Goal: Task Accomplishment & Management: Manage account settings

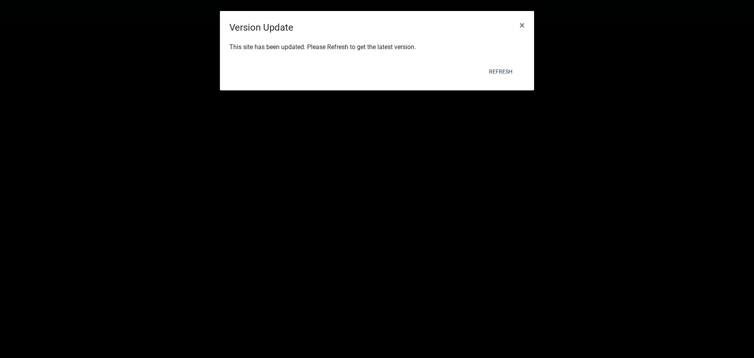
select select "1: 25"
click at [527, 21] on button "×" at bounding box center [522, 25] width 18 height 22
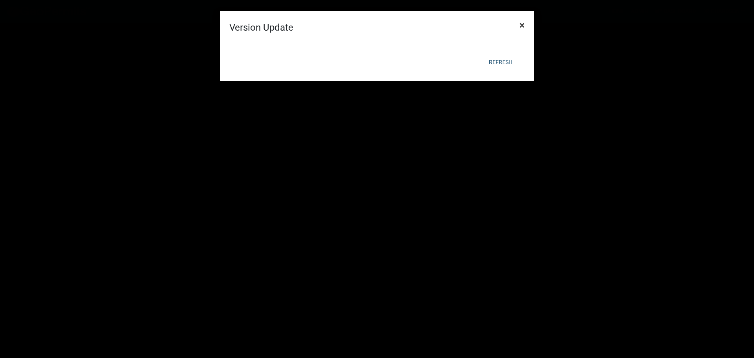
click at [520, 24] on span "×" at bounding box center [522, 25] width 5 height 11
click at [515, 25] on button "×" at bounding box center [522, 25] width 18 height 22
click at [515, 25] on div at bounding box center [377, 23] width 314 height 17
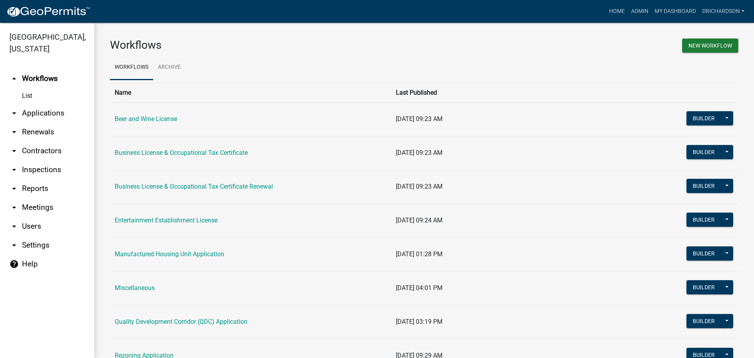
click at [35, 104] on link "arrow_drop_down Applications" at bounding box center [47, 113] width 94 height 19
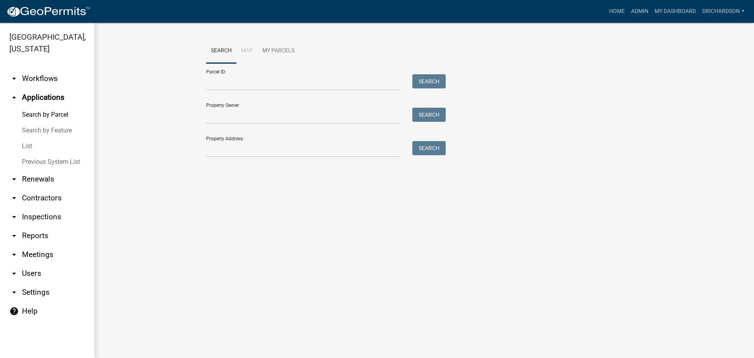
click at [40, 69] on link "arrow_drop_down Workflows" at bounding box center [47, 78] width 94 height 19
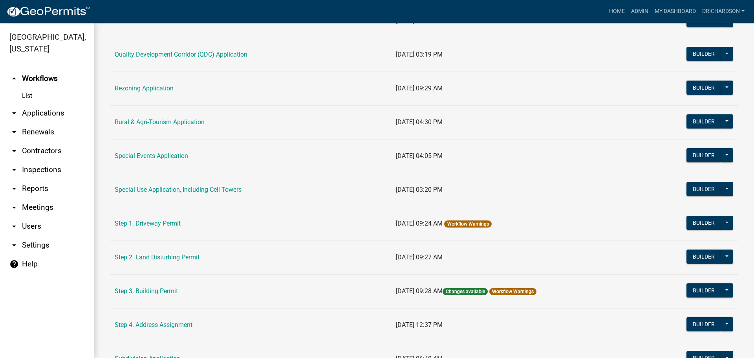
scroll to position [314, 0]
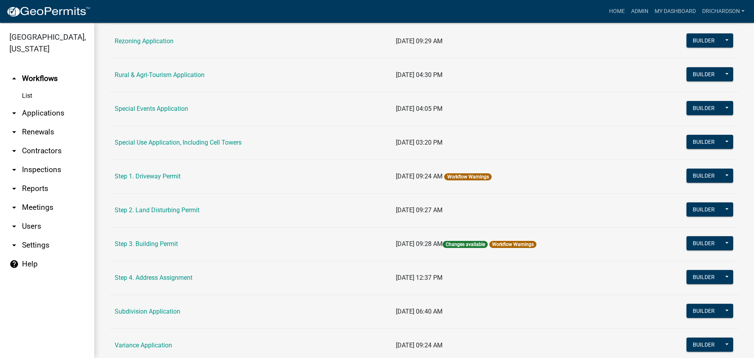
click at [36, 160] on link "arrow_drop_down Inspections" at bounding box center [47, 169] width 94 height 19
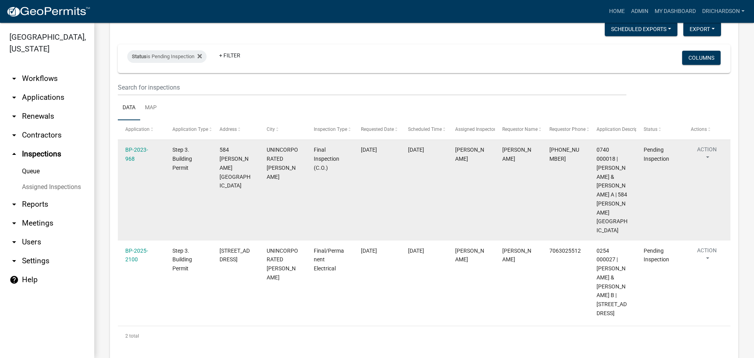
scroll to position [49, 0]
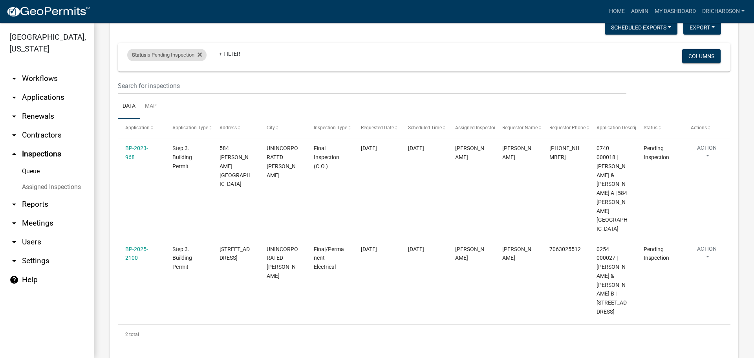
click at [161, 55] on div "Status is Pending Inspection" at bounding box center [166, 55] width 79 height 13
click at [162, 80] on select "Select an option Pending Schedule Pending Inspection Approved Denied Deleted Vo…" at bounding box center [168, 84] width 79 height 16
select select "0"
click at [129, 76] on select "Select an option Pending Schedule Pending Inspection Approved Denied Deleted Vo…" at bounding box center [168, 84] width 79 height 16
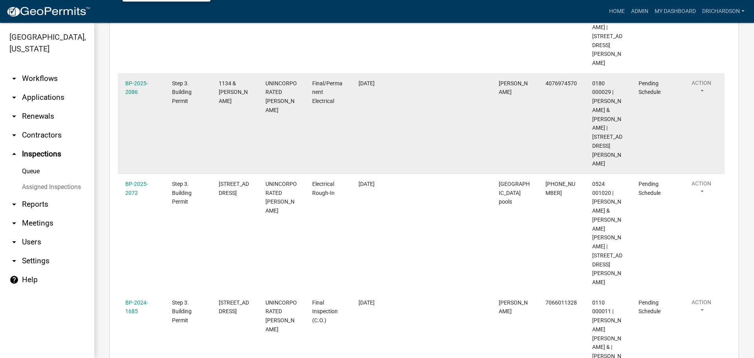
scroll to position [18, 0]
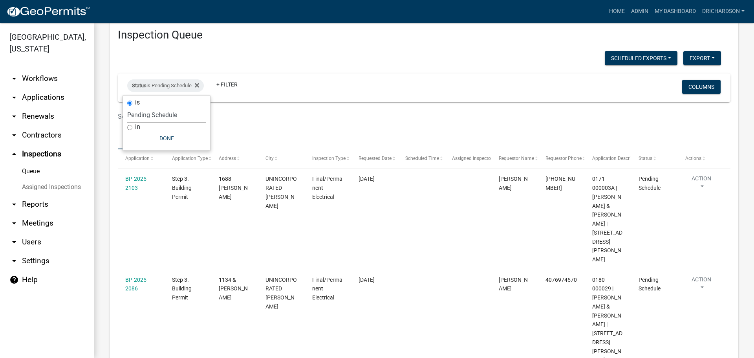
click at [246, 136] on ul "Data Map" at bounding box center [424, 137] width 613 height 25
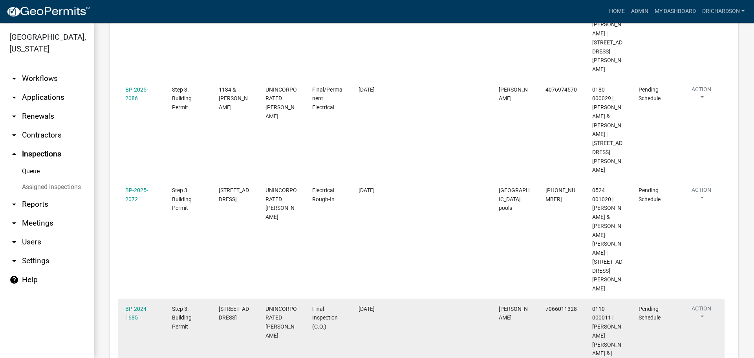
scroll to position [214, 0]
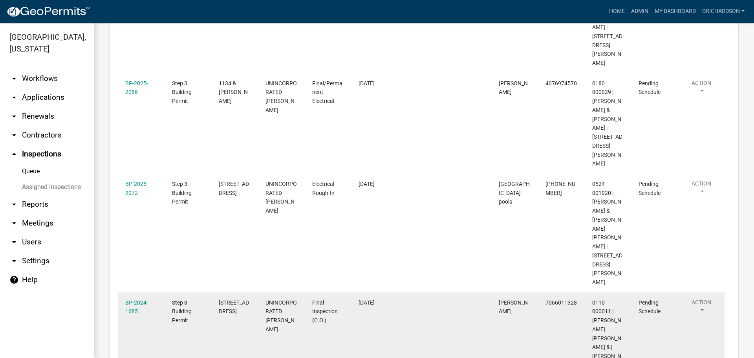
click at [708, 298] on button "Action" at bounding box center [701, 308] width 32 height 20
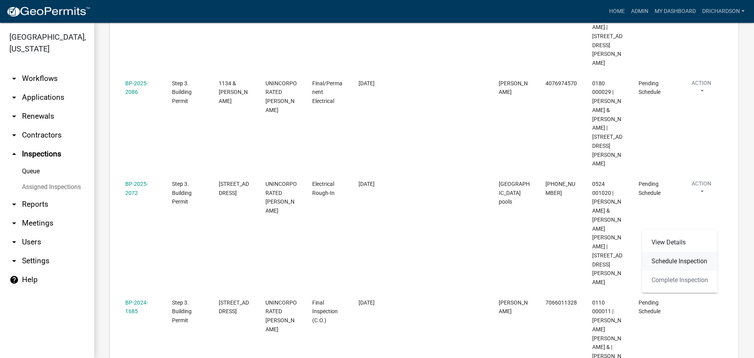
click at [671, 265] on link "Schedule Inspection" at bounding box center [679, 261] width 75 height 19
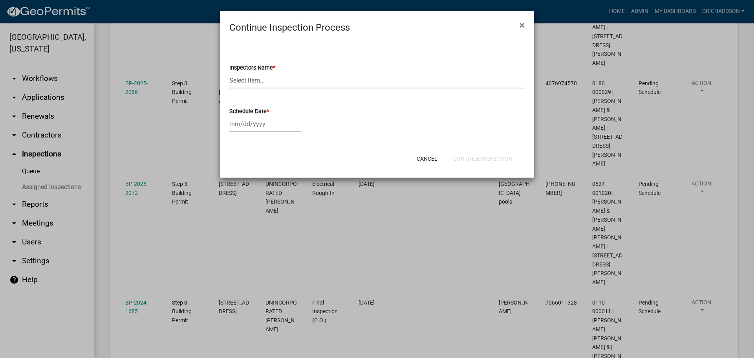
click at [244, 84] on select "Select Item... [PERSON_NAME] ([PERSON_NAME]) drichardson ([PERSON_NAME]) knorre…" at bounding box center [376, 80] width 295 height 16
select select "e20251c8-f858-4aed-a4a0-52e27fd5066e"
click at [229, 72] on select "Select Item... [PERSON_NAME] ([PERSON_NAME]) drichardson ([PERSON_NAME]) knorre…" at bounding box center [376, 80] width 295 height 16
click at [250, 125] on div at bounding box center [265, 124] width 72 height 16
select select "9"
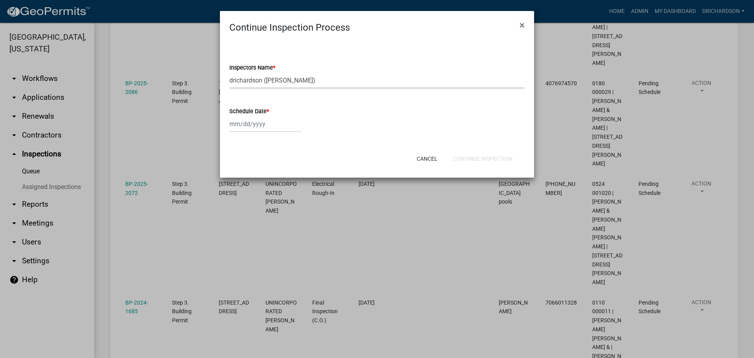
select select "2025"
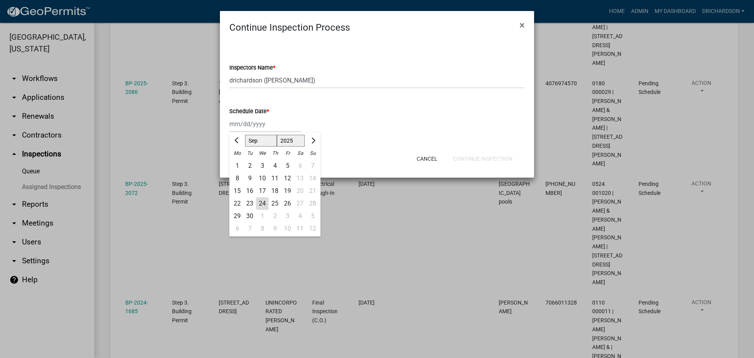
click at [261, 204] on div "24" at bounding box center [262, 203] width 13 height 13
type input "[DATE]"
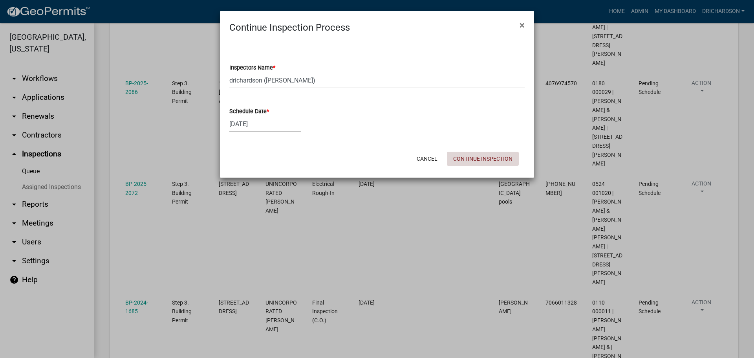
click at [470, 161] on button "Continue Inspection" at bounding box center [483, 159] width 72 height 14
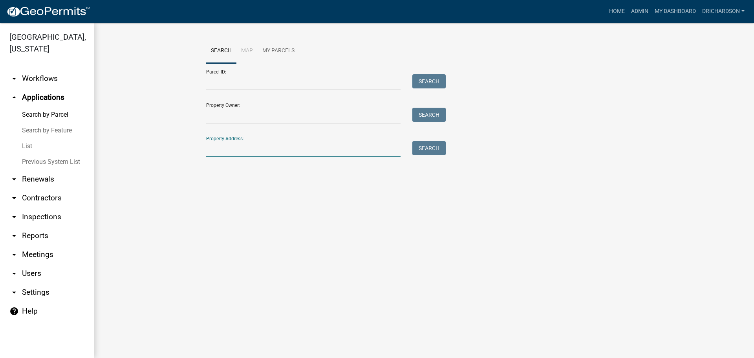
click at [227, 148] on input "Property Address:" at bounding box center [303, 149] width 194 height 16
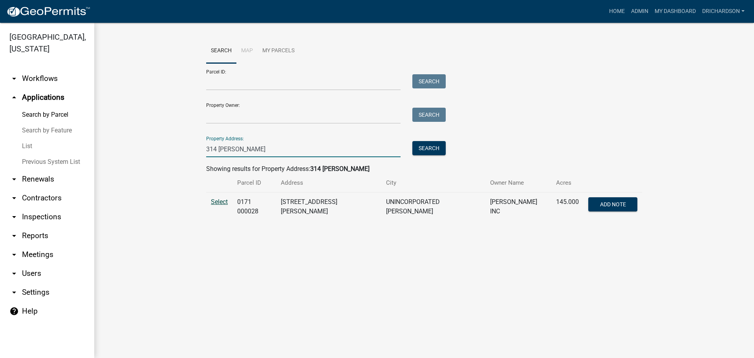
click at [222, 204] on span "Select" at bounding box center [219, 201] width 17 height 7
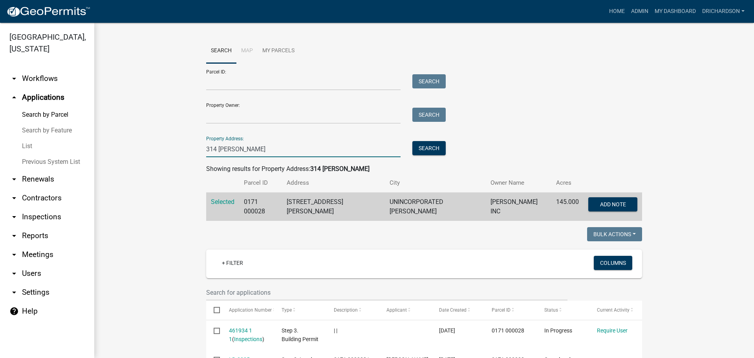
drag, startPoint x: 258, startPoint y: 154, endPoint x: 152, endPoint y: 159, distance: 106.2
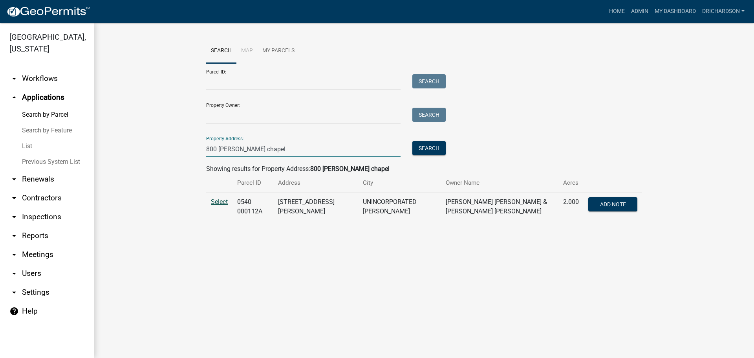
click at [220, 200] on span "Select" at bounding box center [219, 201] width 17 height 7
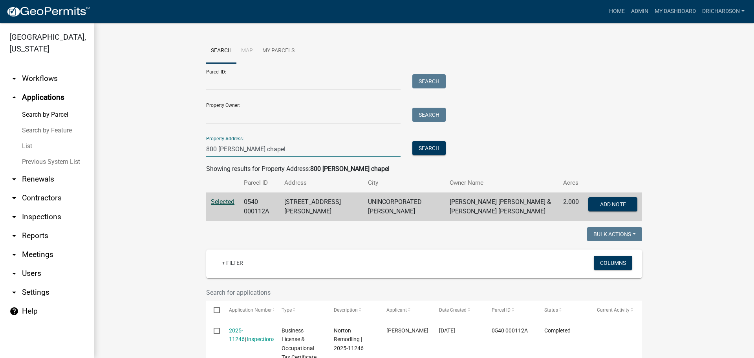
drag, startPoint x: 262, startPoint y: 146, endPoint x: 81, endPoint y: 139, distance: 181.2
click at [81, 139] on div "Troup County, Georgia arrow_drop_down Workflows List arrow_drop_up Applications…" at bounding box center [377, 190] width 754 height 335
type input "1310"
click at [419, 149] on button "Search" at bounding box center [428, 148] width 33 height 14
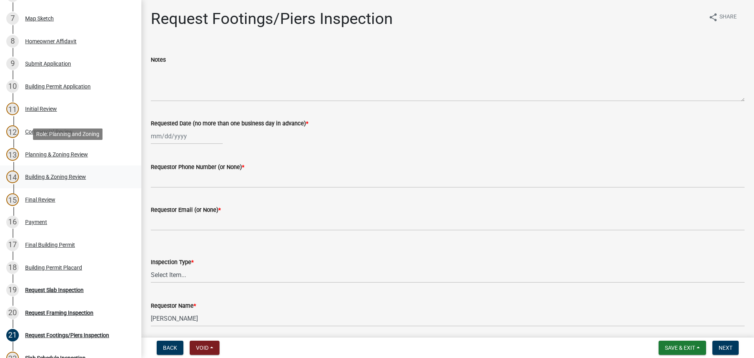
scroll to position [236, 0]
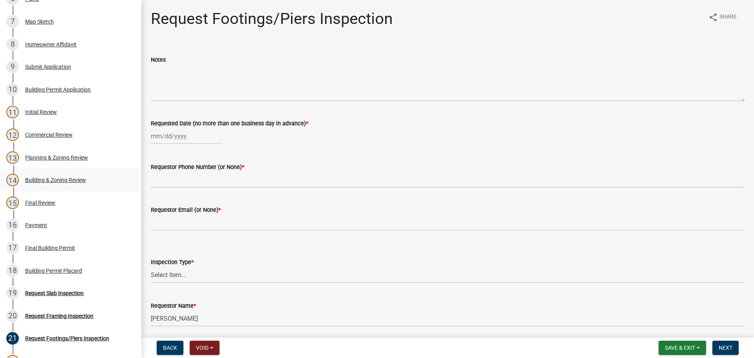
click at [54, 179] on div "Building & Zoning Review" at bounding box center [55, 179] width 61 height 5
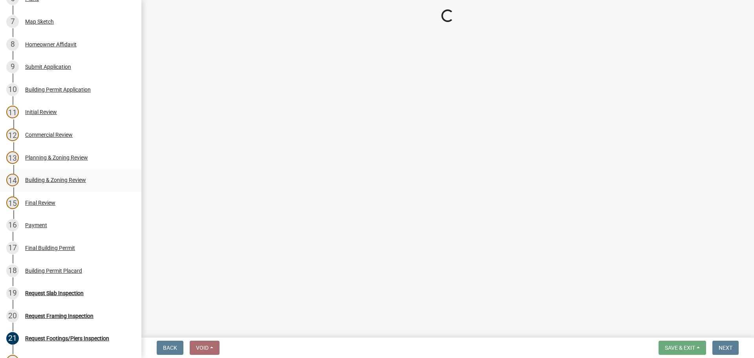
select select "68ced6f9-1cde-4df4-873a-f2fb2a9a9b51"
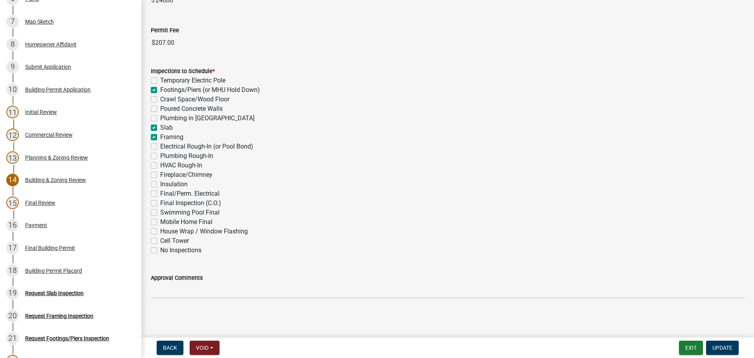
scroll to position [255, 0]
click at [160, 126] on label "Slab" at bounding box center [166, 126] width 13 height 9
click at [160, 126] on input "Slab" at bounding box center [162, 124] width 5 height 5
checkbox input "false"
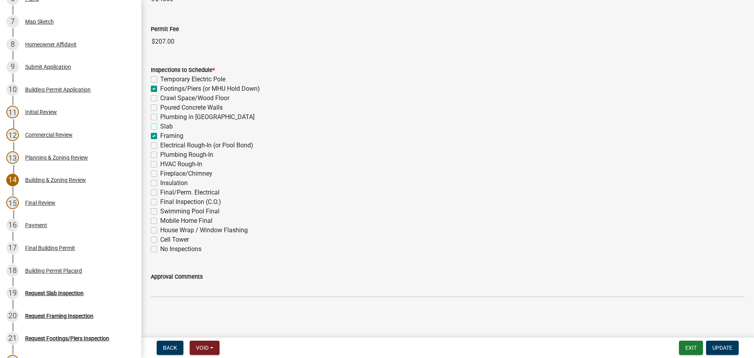
checkbox input "true"
checkbox input "false"
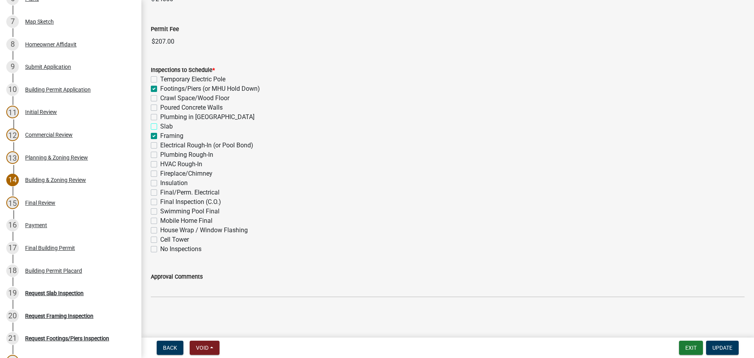
checkbox input "true"
checkbox input "false"
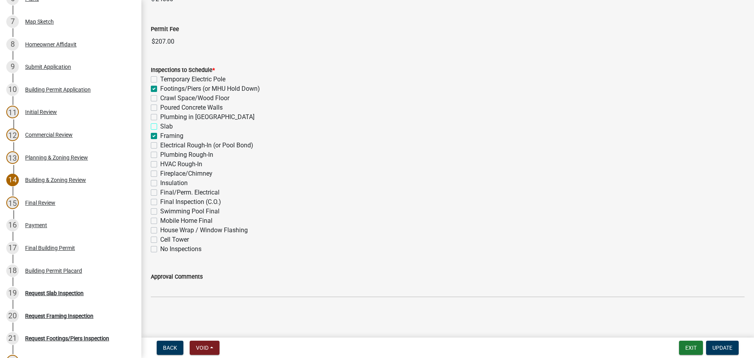
checkbox input "false"
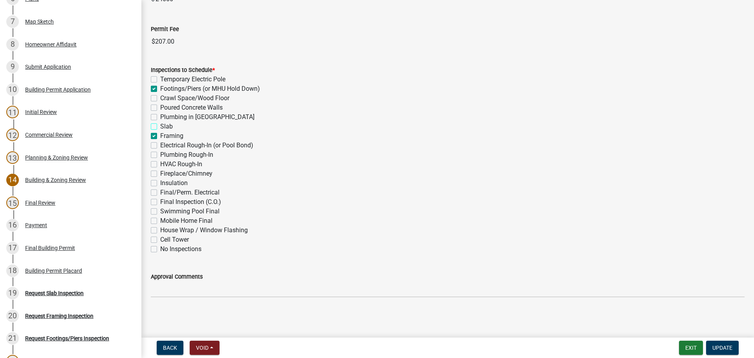
checkbox input "false"
click at [725, 348] on span "Update" at bounding box center [723, 347] width 20 height 6
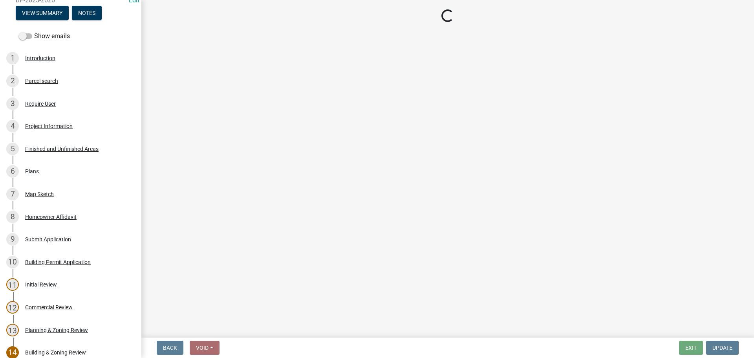
scroll to position [0, 0]
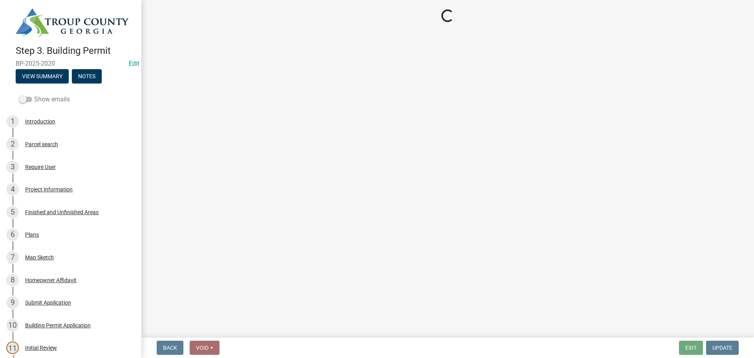
click at [27, 97] on span at bounding box center [25, 99] width 13 height 5
click at [34, 95] on input "Show emails" at bounding box center [34, 95] width 0 height 0
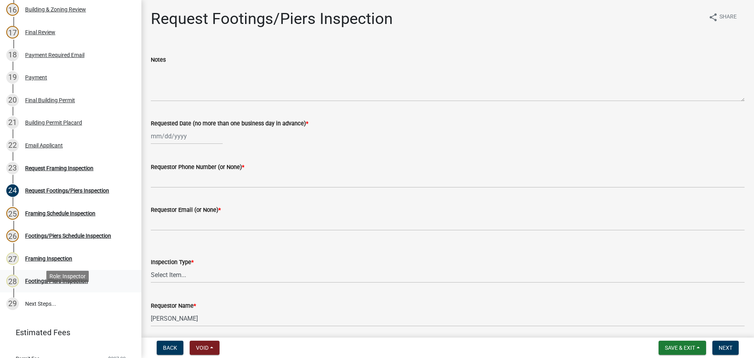
scroll to position [401, 0]
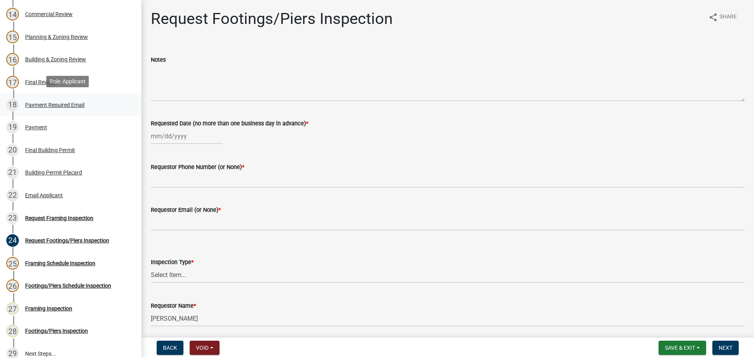
click at [62, 105] on div "Payment Required Email" at bounding box center [54, 104] width 59 height 5
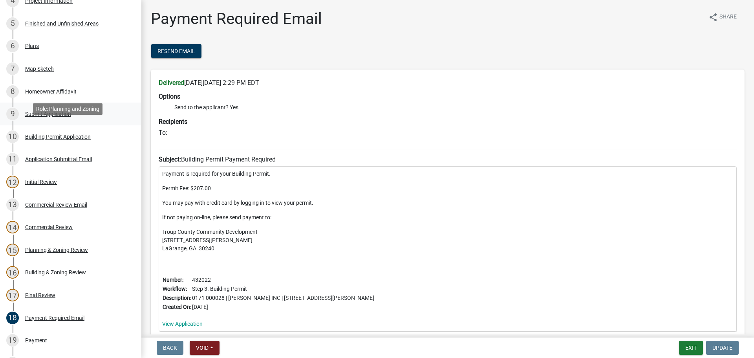
scroll to position [126, 0]
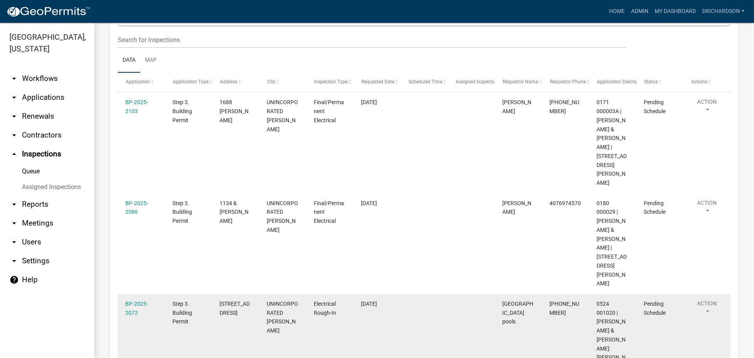
scroll to position [114, 0]
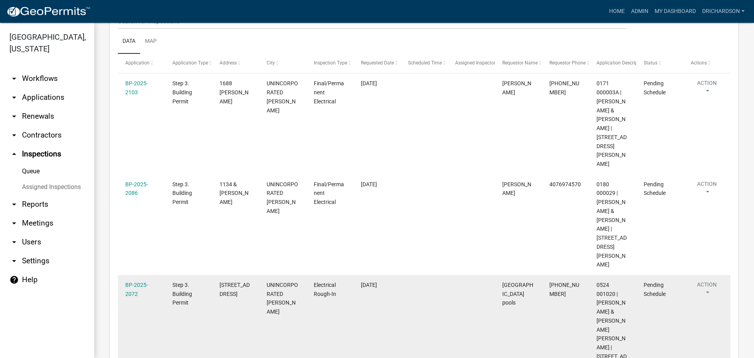
click at [703, 280] on button "Action" at bounding box center [707, 290] width 32 height 20
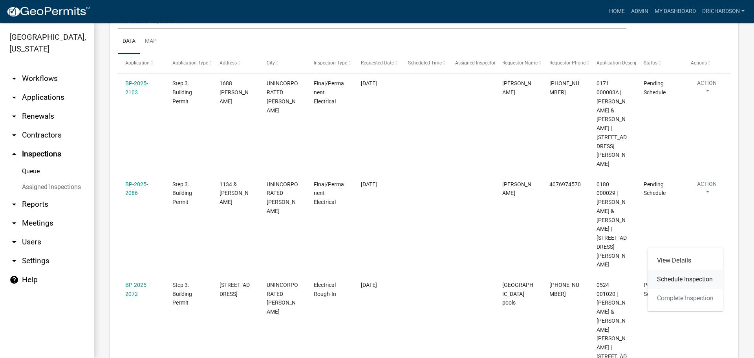
click at [688, 282] on link "Schedule Inspection" at bounding box center [685, 279] width 75 height 19
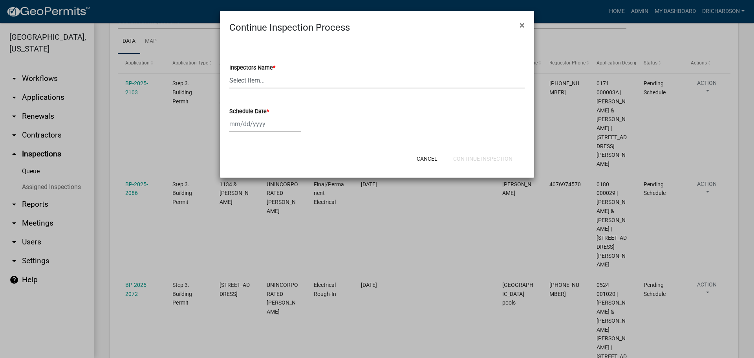
click at [254, 85] on select "Select Item... [PERSON_NAME] ([PERSON_NAME]) drichardson ([PERSON_NAME]) knorre…" at bounding box center [376, 80] width 295 height 16
select select "a5a5a9dc-14a5-4192-801a-4b6ec73e6000"
click at [229, 72] on select "Select Item... [PERSON_NAME] ([PERSON_NAME]) drichardson ([PERSON_NAME]) knorre…" at bounding box center [376, 80] width 295 height 16
click at [261, 123] on div at bounding box center [265, 124] width 72 height 16
select select "9"
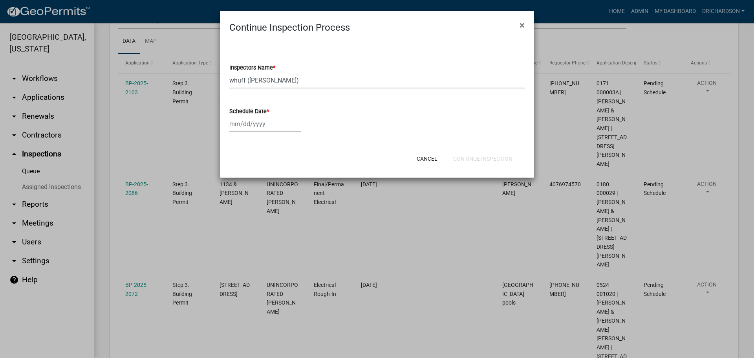
select select "2025"
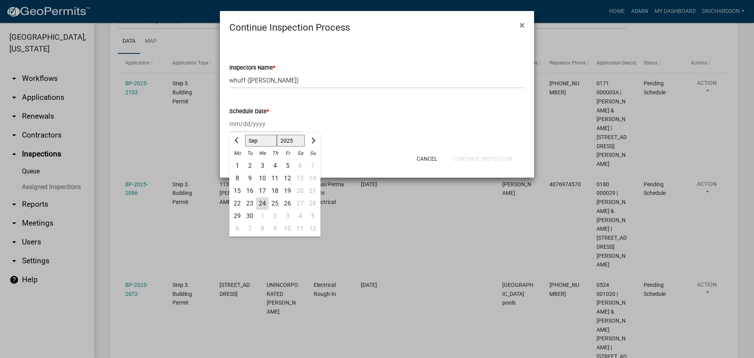
click at [262, 204] on div "24" at bounding box center [262, 203] width 13 height 13
type input "[DATE]"
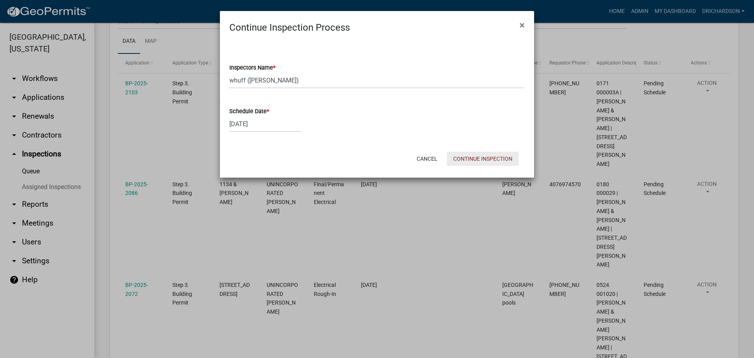
click at [480, 156] on button "Continue Inspection" at bounding box center [483, 159] width 72 height 14
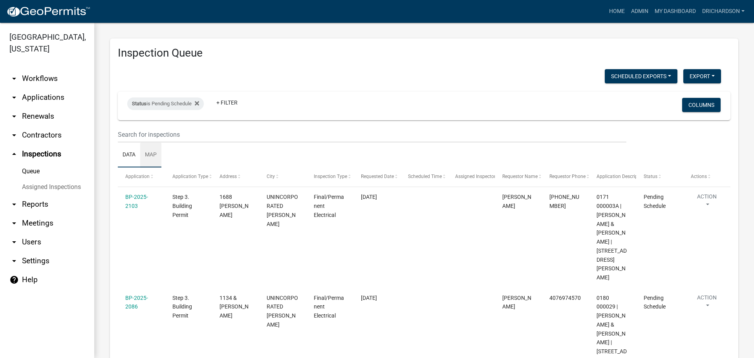
click at [152, 155] on link "Map" at bounding box center [150, 155] width 21 height 25
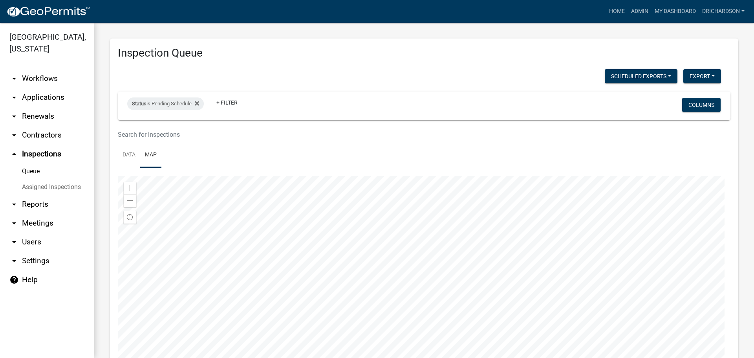
click at [391, 183] on div at bounding box center [424, 274] width 613 height 196
click at [465, 316] on div at bounding box center [424, 274] width 613 height 196
click at [381, 267] on div at bounding box center [424, 274] width 613 height 196
click at [127, 153] on link "Data" at bounding box center [129, 155] width 22 height 25
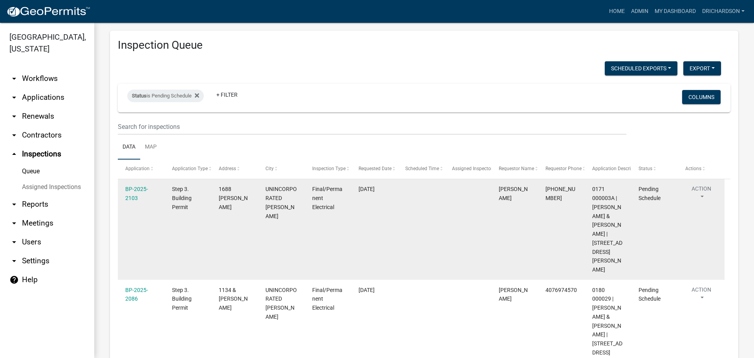
scroll to position [31, 0]
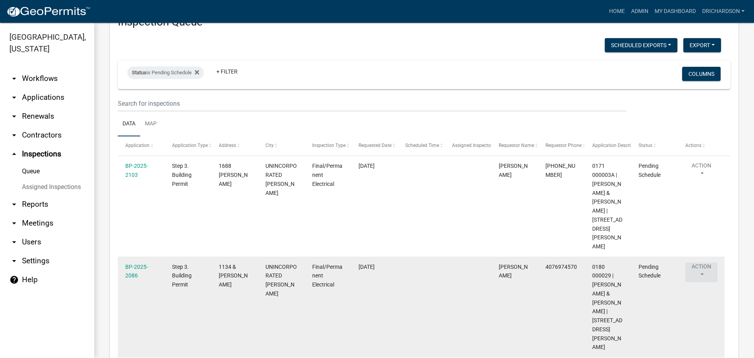
click at [707, 262] on button "Action" at bounding box center [701, 272] width 32 height 20
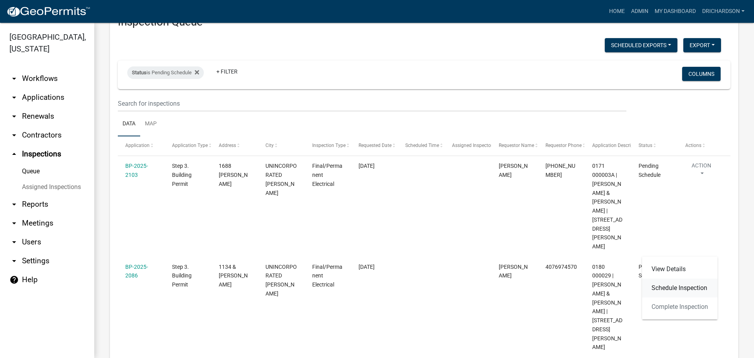
click at [676, 288] on link "Schedule Inspection" at bounding box center [679, 287] width 75 height 19
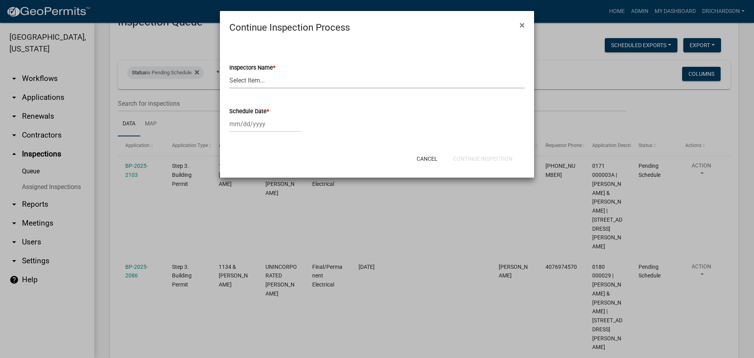
click at [245, 86] on select "Select Item... [PERSON_NAME] ([PERSON_NAME]) drichardson ([PERSON_NAME]) knorre…" at bounding box center [376, 80] width 295 height 16
select select "e20251c8-f858-4aed-a4a0-52e27fd5066e"
click at [229, 72] on select "Select Item... [PERSON_NAME] ([PERSON_NAME]) drichardson ([PERSON_NAME]) knorre…" at bounding box center [376, 80] width 295 height 16
select select "9"
select select "2025"
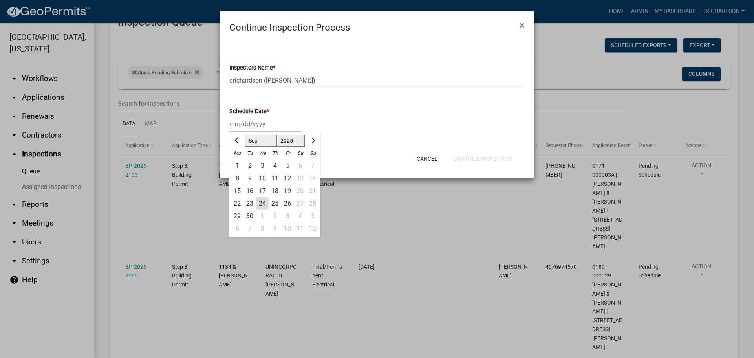
click at [280, 126] on div "Jan Feb Mar Apr May Jun Jul Aug Sep Oct Nov Dec 1525 1526 1527 1528 1529 1530 1…" at bounding box center [265, 124] width 72 height 16
click at [262, 198] on div "24" at bounding box center [262, 203] width 13 height 13
type input "[DATE]"
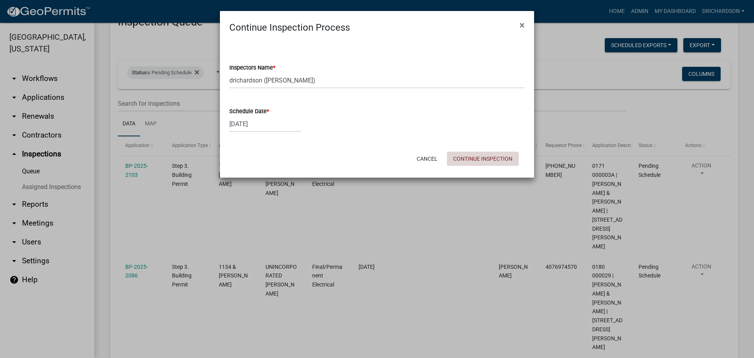
click at [483, 163] on button "Continue Inspection" at bounding box center [483, 159] width 72 height 14
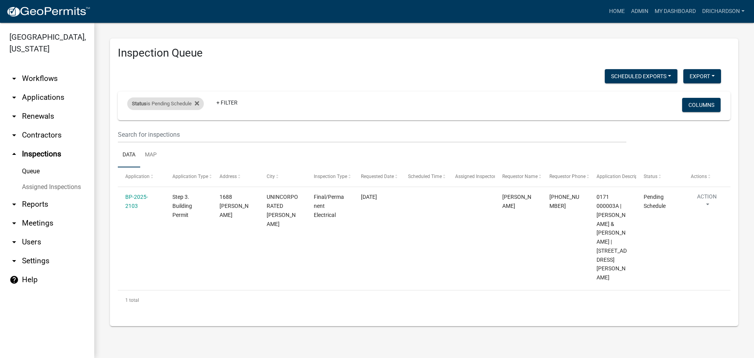
click at [156, 105] on div "Status is Pending Schedule" at bounding box center [165, 103] width 77 height 13
drag, startPoint x: 167, startPoint y: 132, endPoint x: 165, endPoint y: 137, distance: 5.3
click at [167, 132] on select "Select an option Pending Schedule Pending Inspection Approved Denied Deleted Vo…" at bounding box center [166, 133] width 79 height 16
select select "1"
click at [129, 125] on select "Select an option Pending Schedule Pending Inspection Approved Denied Deleted Vo…" at bounding box center [166, 133] width 79 height 16
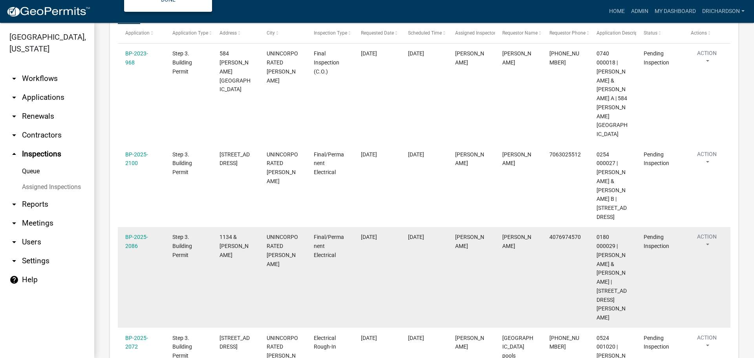
scroll to position [157, 0]
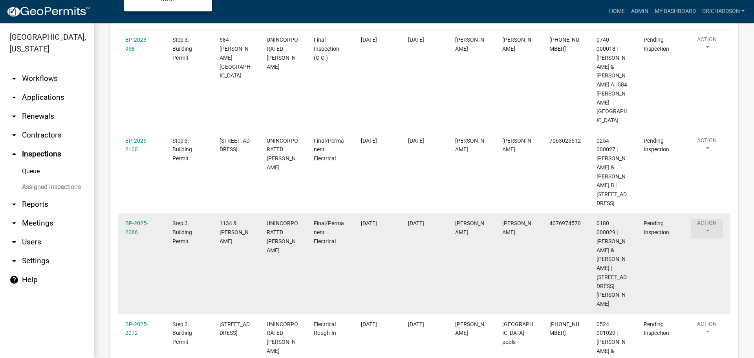
click at [703, 219] on button "Action" at bounding box center [707, 229] width 32 height 20
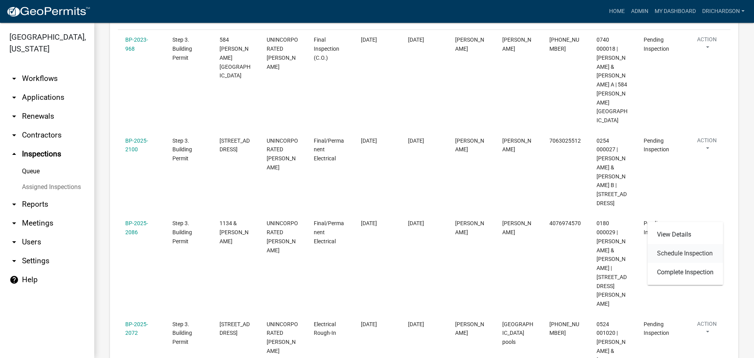
click at [687, 250] on link "Schedule Inspection" at bounding box center [685, 253] width 75 height 19
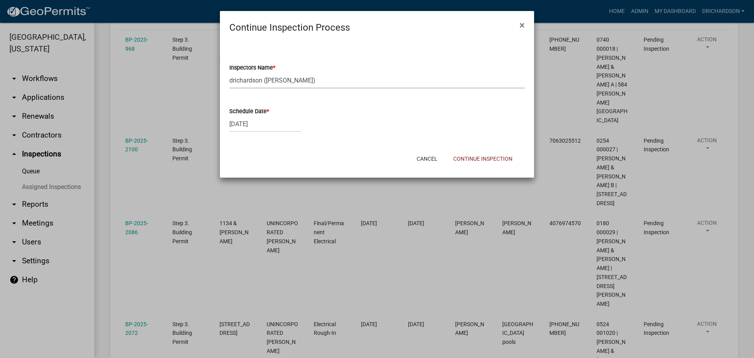
click at [264, 84] on select "Select Item... [PERSON_NAME] ([PERSON_NAME]) drichardson ([PERSON_NAME]) knorre…" at bounding box center [376, 80] width 295 height 16
select select "a5a5a9dc-14a5-4192-801a-4b6ec73e6000"
click at [229, 72] on select "Select Item... [PERSON_NAME] ([PERSON_NAME]) drichardson ([PERSON_NAME]) knorre…" at bounding box center [376, 80] width 295 height 16
click at [473, 155] on button "Continue Inspection" at bounding box center [483, 159] width 72 height 14
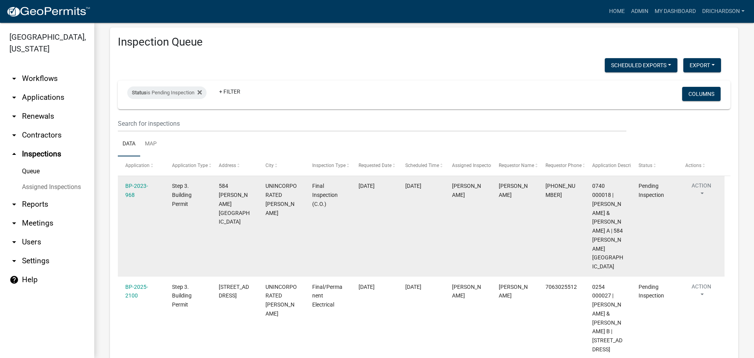
scroll to position [0, 0]
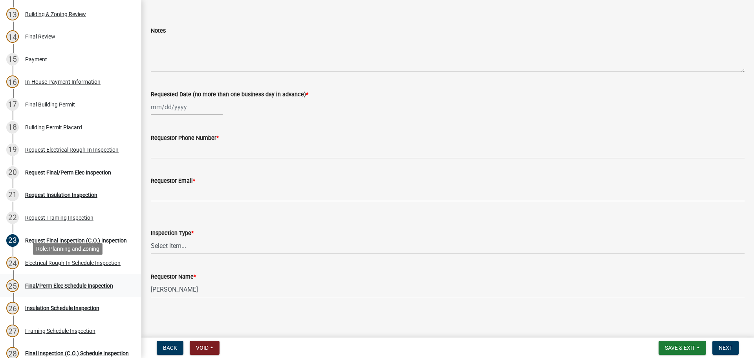
scroll to position [393, 0]
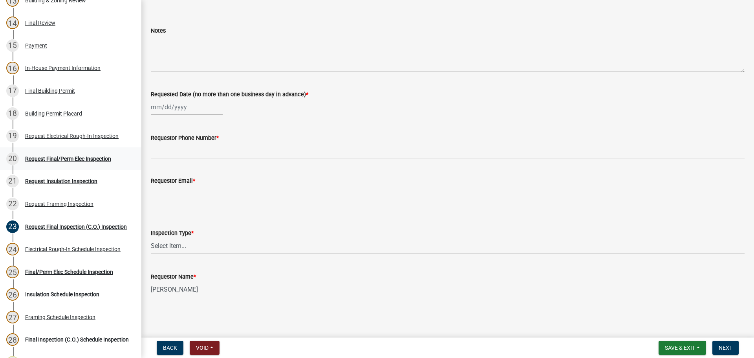
click at [80, 153] on div "20 Request Final/Perm Elec Inspection" at bounding box center [67, 158] width 123 height 13
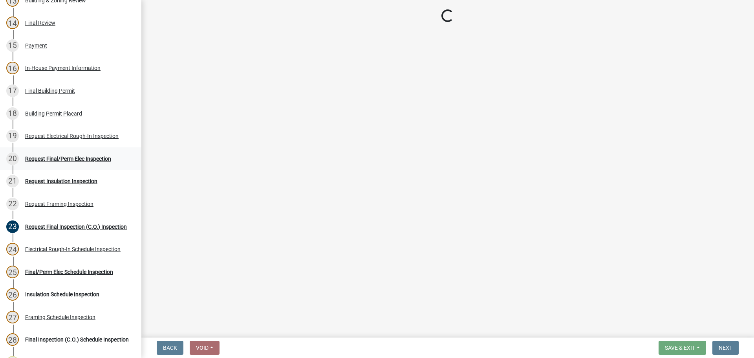
scroll to position [0, 0]
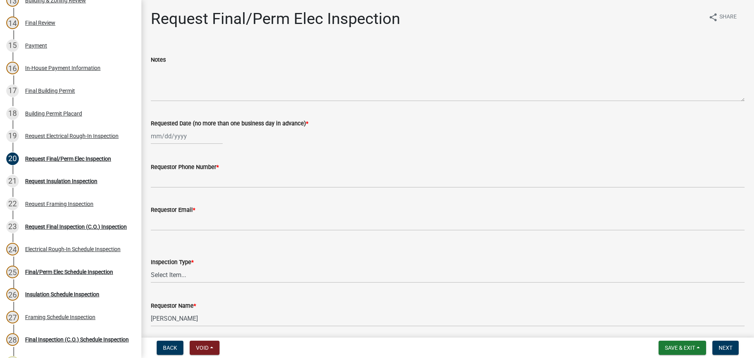
click at [171, 134] on div at bounding box center [187, 136] width 72 height 16
select select "9"
select select "2025"
click at [184, 219] on div "24" at bounding box center [184, 215] width 13 height 13
type input "[DATE]"
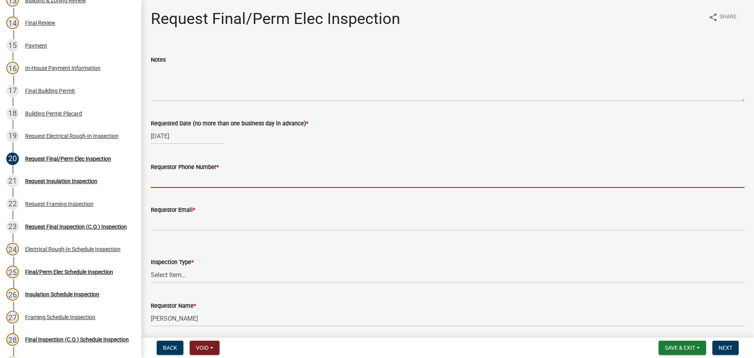
click at [185, 175] on input "Requestor Phone Number *" at bounding box center [448, 180] width 594 height 16
type input "none"
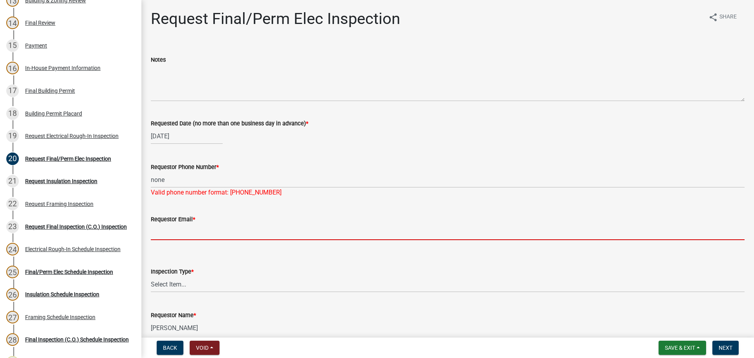
click at [177, 227] on input "Requestor Email *" at bounding box center [448, 232] width 594 height 16
type input "none"
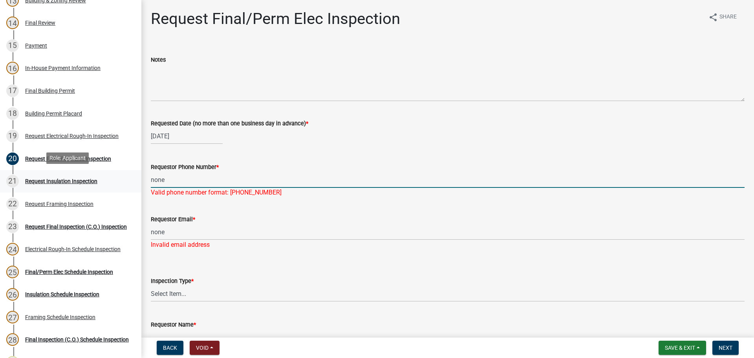
drag, startPoint x: 143, startPoint y: 179, endPoint x: 121, endPoint y: 179, distance: 22.4
click at [122, 179] on div "Step 3. Building Permit BP-2022-223 Edit View Summary Notes Show emails 1 Intro…" at bounding box center [377, 179] width 754 height 358
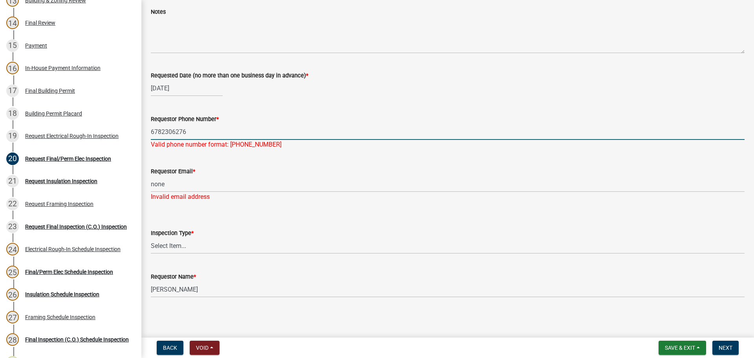
type input "6782306276"
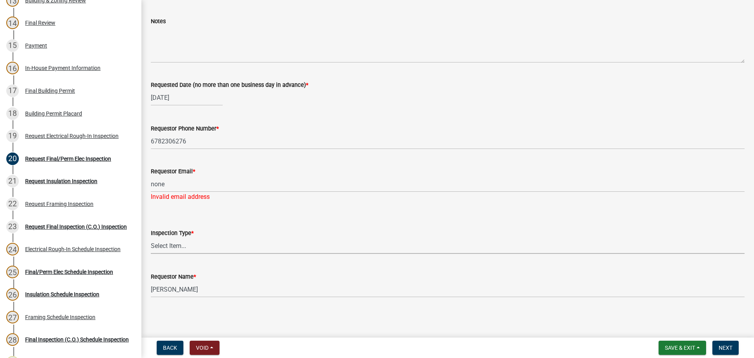
scroll to position [38, 0]
click at [177, 244] on select "Select Item... Final/Permanent Electrical" at bounding box center [448, 246] width 594 height 16
click at [151, 238] on select "Select Item... Final/Permanent Electrical" at bounding box center [448, 246] width 594 height 16
select select "15602396-5ec3-4d50-b7ba-128f4fe7a0c1"
click at [724, 342] on button "Next" at bounding box center [726, 348] width 26 height 14
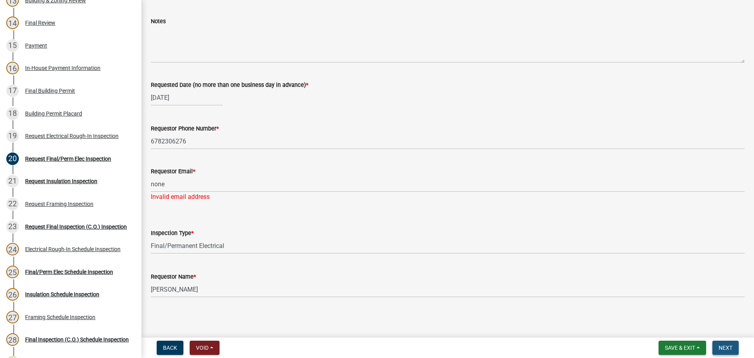
click at [732, 348] on span "Next" at bounding box center [726, 347] width 14 height 6
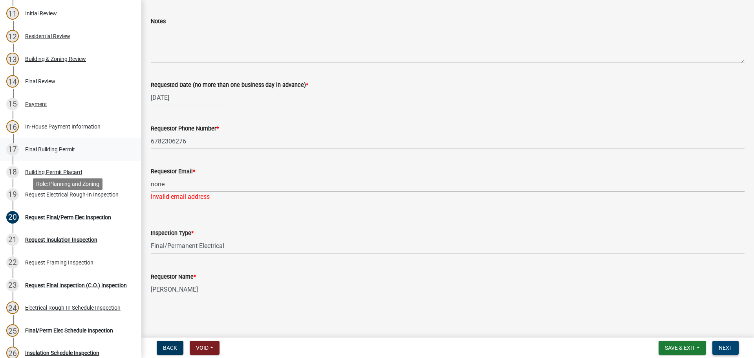
scroll to position [314, 0]
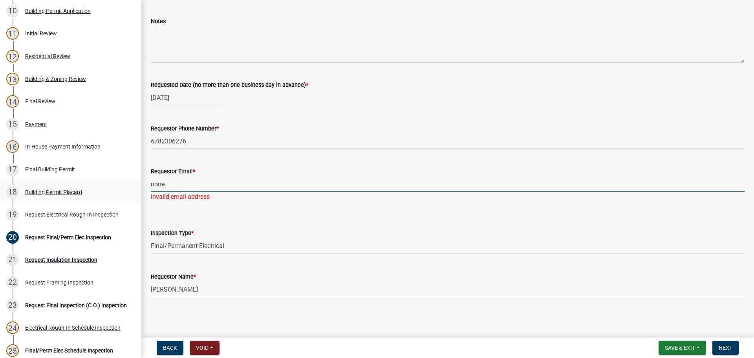
drag, startPoint x: 185, startPoint y: 185, endPoint x: 110, endPoint y: 183, distance: 75.1
click at [110, 183] on div "Step 3. Building Permit BP-2022-223 Edit View Summary Notes Show emails 1 Intro…" at bounding box center [377, 179] width 754 height 358
type input "d"
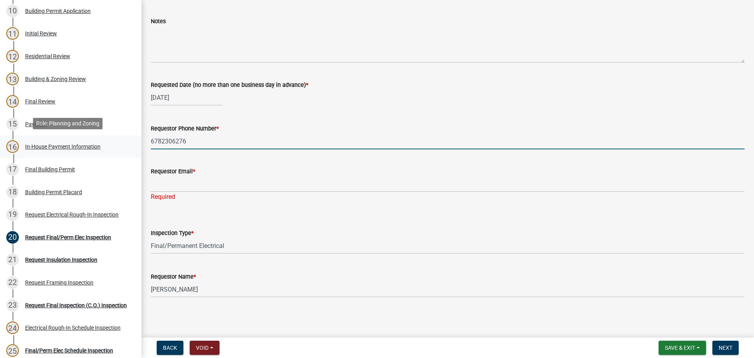
drag, startPoint x: 180, startPoint y: 145, endPoint x: 102, endPoint y: 148, distance: 78.2
click at [103, 148] on div "Step 3. Building Permit BP-2022-223 Edit View Summary Notes Show emails 1 Intro…" at bounding box center [377, 179] width 754 height 358
type input "7065230787"
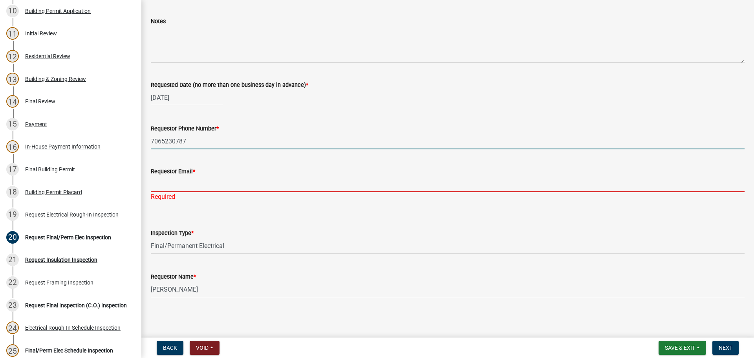
click at [156, 182] on input "Requestor Email *" at bounding box center [448, 184] width 594 height 16
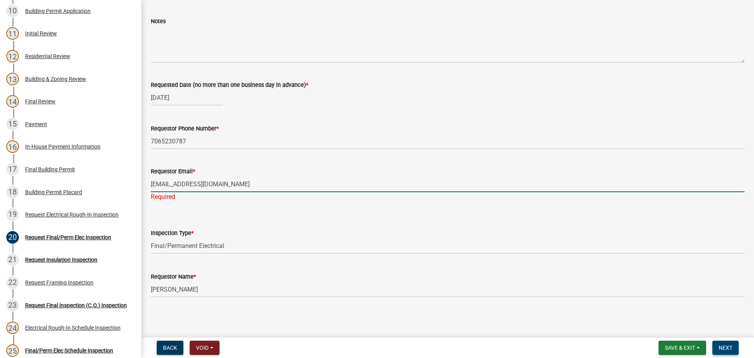
type input "drichardson@troupcountyga.gov"
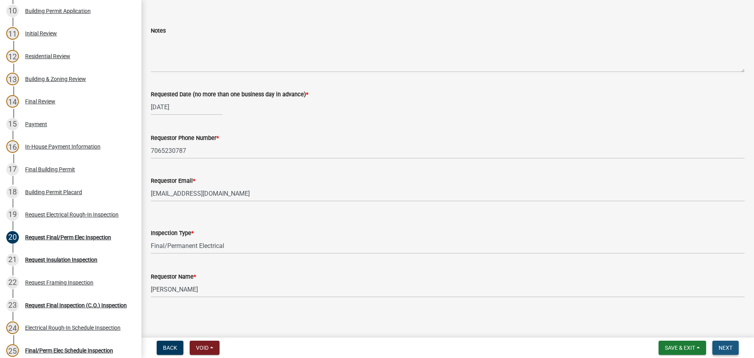
click at [721, 344] on button "Next" at bounding box center [726, 348] width 26 height 14
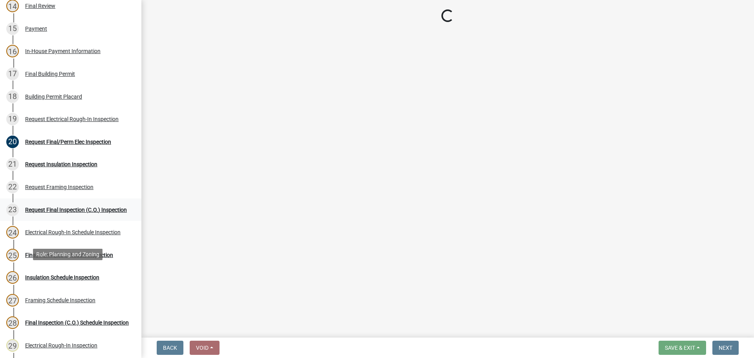
scroll to position [432, 0]
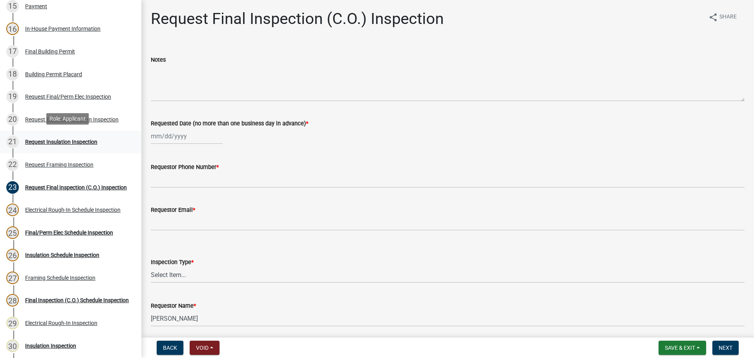
click at [61, 141] on div "Request Insulation Inspection" at bounding box center [61, 141] width 72 height 5
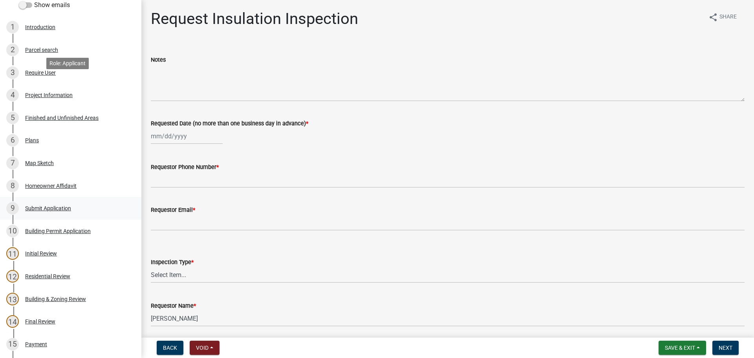
scroll to position [275, 0]
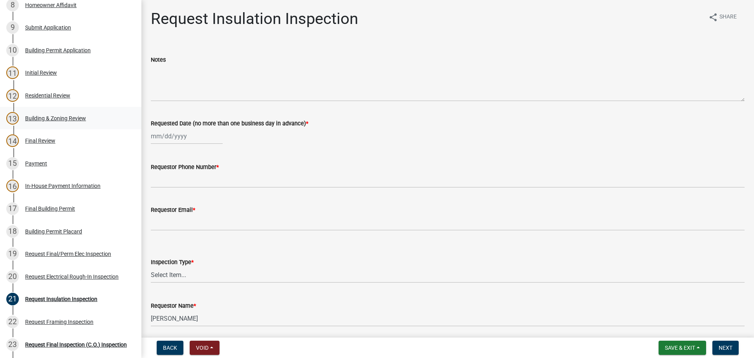
click at [51, 115] on div "Building & Zoning Review" at bounding box center [55, 117] width 61 height 5
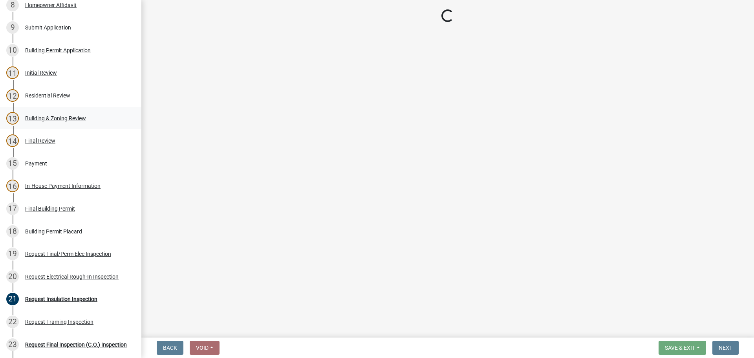
select select "161805b8-6f00-4cd0-bb74-6763780134a4"
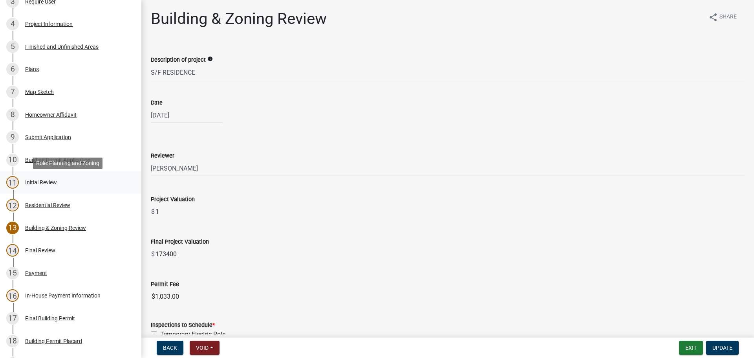
scroll to position [157, 0]
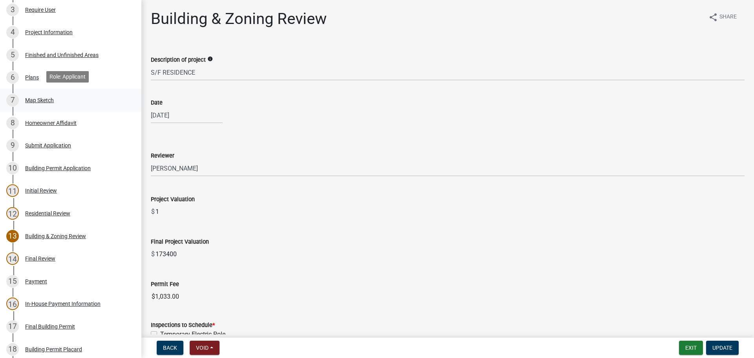
click at [36, 94] on div "7 Map Sketch" at bounding box center [67, 100] width 123 height 13
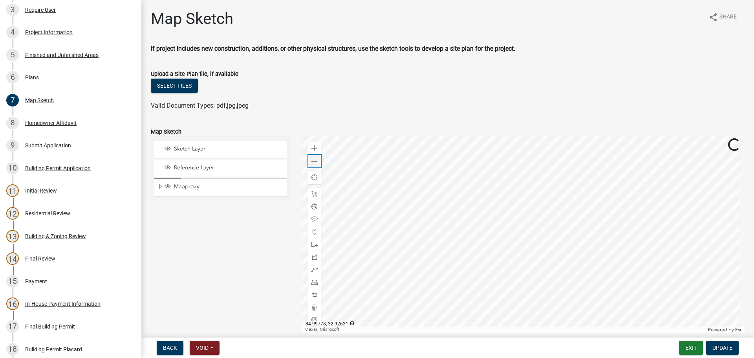
click at [311, 160] on span at bounding box center [314, 161] width 6 height 6
click at [313, 162] on span at bounding box center [314, 161] width 6 height 6
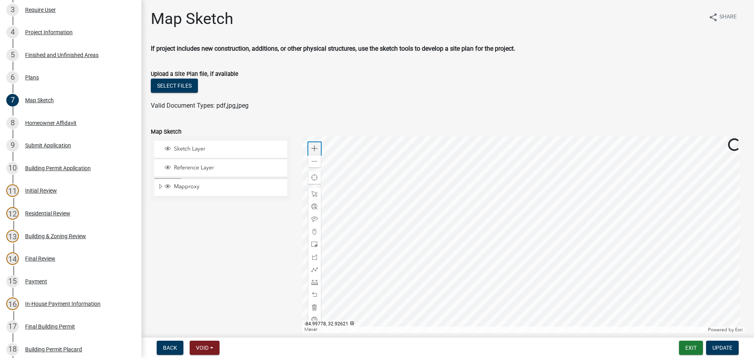
click at [313, 147] on span at bounding box center [314, 148] width 6 height 6
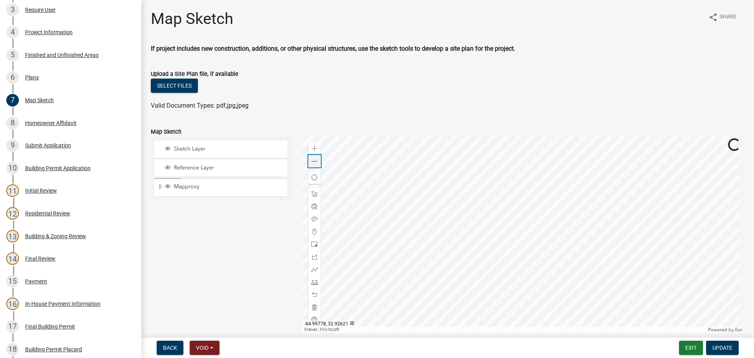
click at [311, 163] on span at bounding box center [314, 161] width 6 height 6
click at [498, 238] on div at bounding box center [523, 234] width 443 height 196
click at [312, 160] on span at bounding box center [314, 161] width 6 height 6
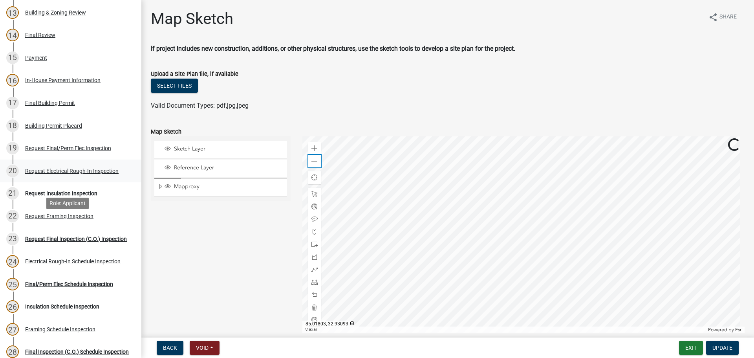
scroll to position [393, 0]
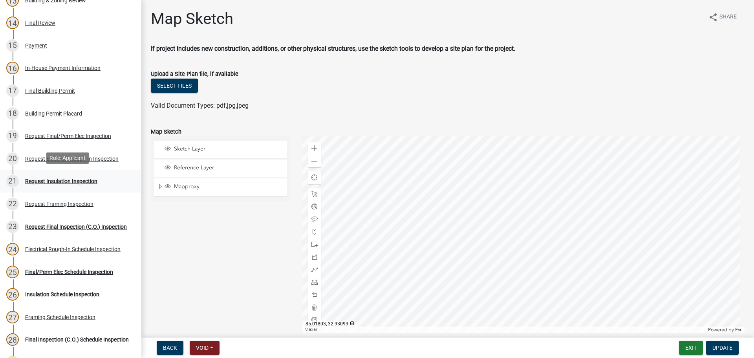
click at [62, 179] on div "Request Insulation Inspection" at bounding box center [61, 180] width 72 height 5
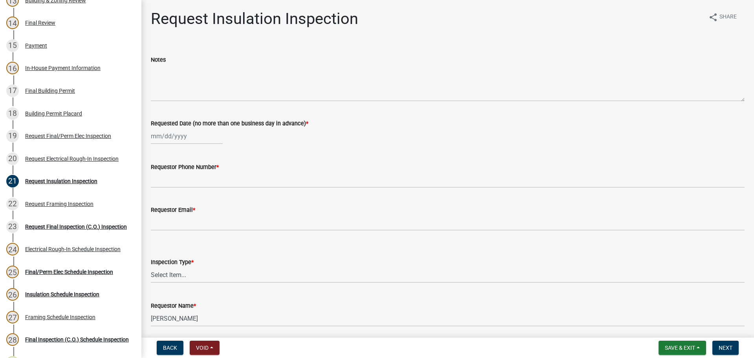
select select "9"
select select "2025"
click at [174, 141] on div "Jan Feb Mar Apr May Jun Jul Aug Sep Oct Nov Dec 1525 1526 1527 1528 1529 1530 1…" at bounding box center [187, 136] width 72 height 16
click at [179, 218] on div "24" at bounding box center [184, 215] width 13 height 13
type input "[DATE]"
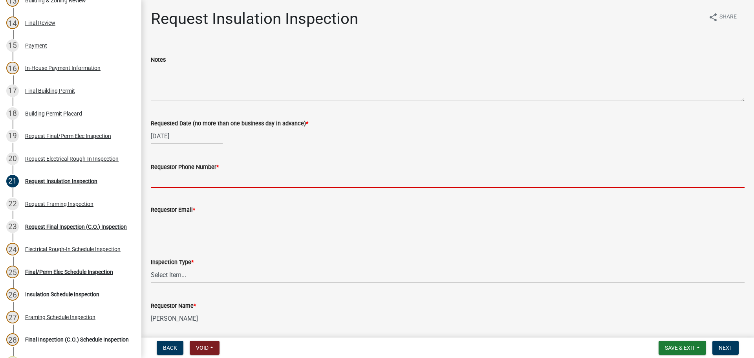
click at [183, 184] on input "Requestor Phone Number *" at bounding box center [448, 180] width 594 height 16
type input "706-594-9002"
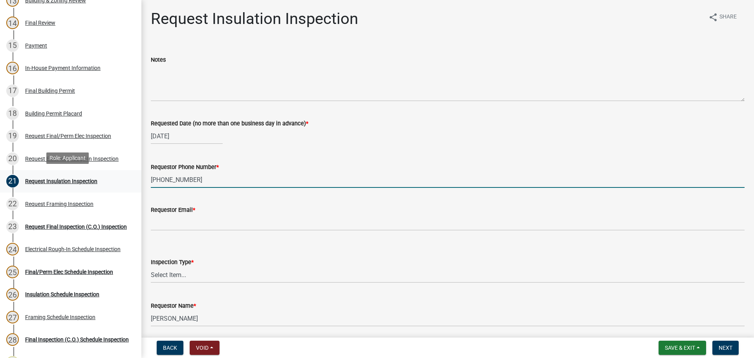
drag, startPoint x: 199, startPoint y: 180, endPoint x: 92, endPoint y: 172, distance: 107.9
click at [92, 172] on div "Step 3. Building Permit BP-2022-223 Edit View Summary Notes Show emails 1 Intro…" at bounding box center [377, 179] width 754 height 358
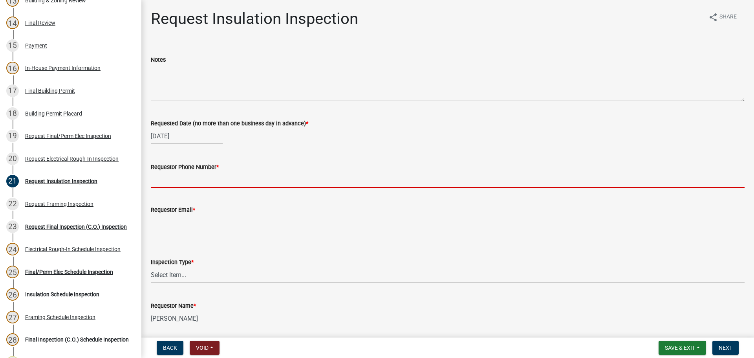
click at [216, 177] on input "Requestor Phone Number *" at bounding box center [448, 180] width 594 height 16
type input "7065230787"
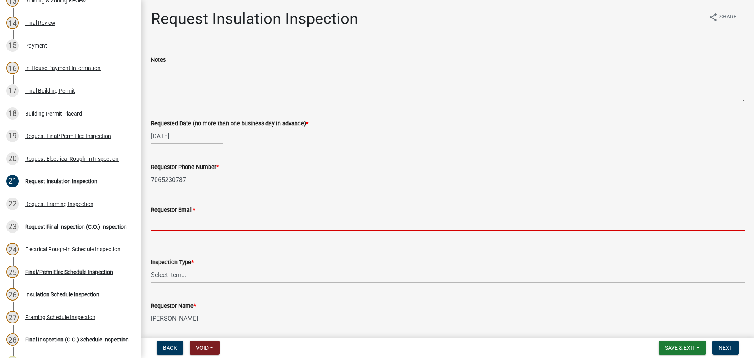
click at [182, 217] on input "Requestor Email *" at bounding box center [448, 222] width 594 height 16
type input "drichardson@troupcountyga.gov"
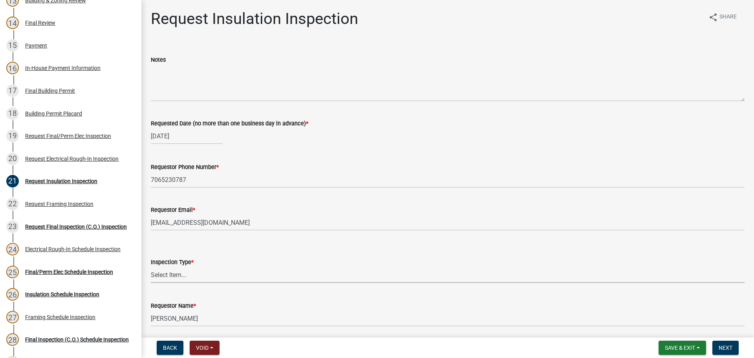
click at [197, 277] on select "Select Item... Insulation" at bounding box center [448, 275] width 594 height 16
click at [151, 267] on select "Select Item... Insulation" at bounding box center [448, 275] width 594 height 16
select select "2e5302d4-b34e-405d-80e1-2f893e7792f7"
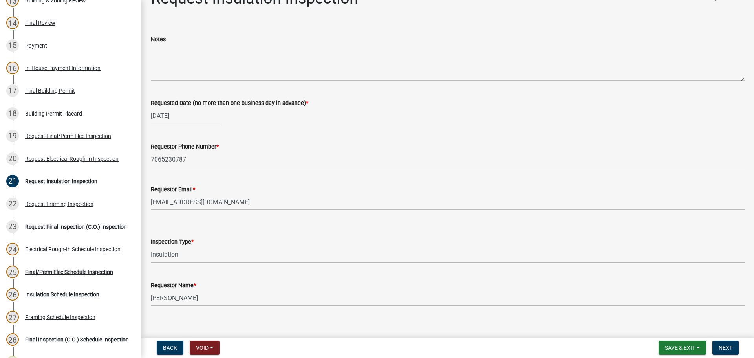
scroll to position [29, 0]
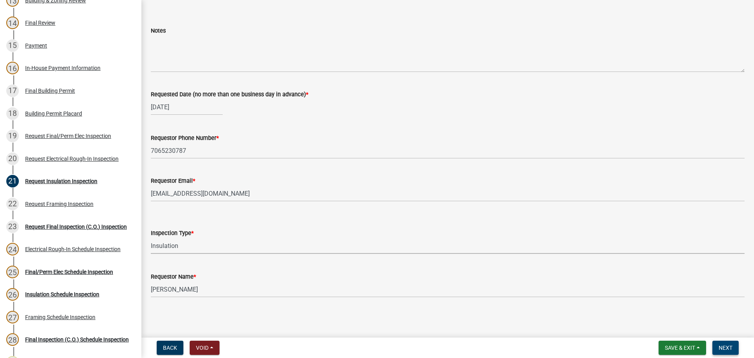
click at [729, 348] on span "Next" at bounding box center [726, 347] width 14 height 6
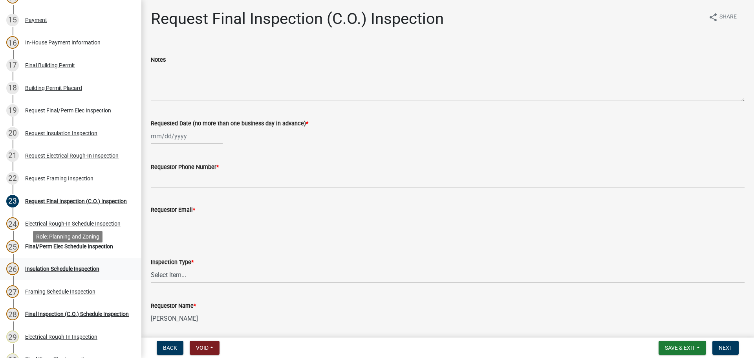
scroll to position [432, 0]
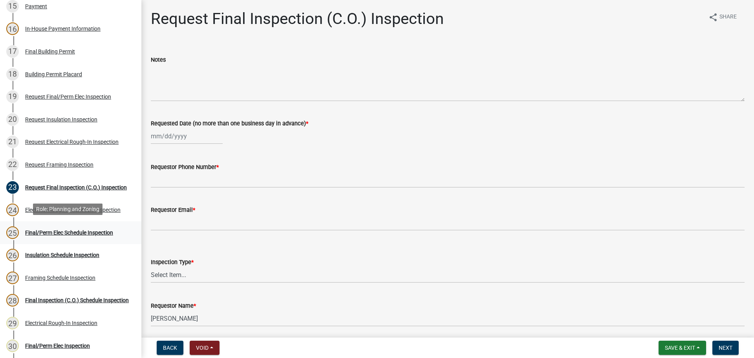
click at [51, 230] on div "Final/Perm Elec Schedule Inspection" at bounding box center [69, 232] width 88 height 5
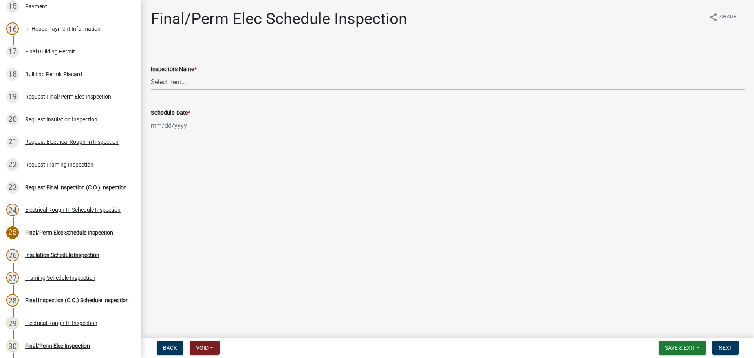
click at [174, 86] on select "Select Item... whuff (William Huff) drichardson (Douglas Richardson) knorred (K…" at bounding box center [448, 82] width 594 height 16
select select "a5a5a9dc-14a5-4192-801a-4b6ec73e6000"
click at [151, 74] on select "Select Item... whuff (William Huff) drichardson (Douglas Richardson) knorred (K…" at bounding box center [448, 82] width 594 height 16
click at [176, 128] on div at bounding box center [187, 125] width 72 height 16
select select "9"
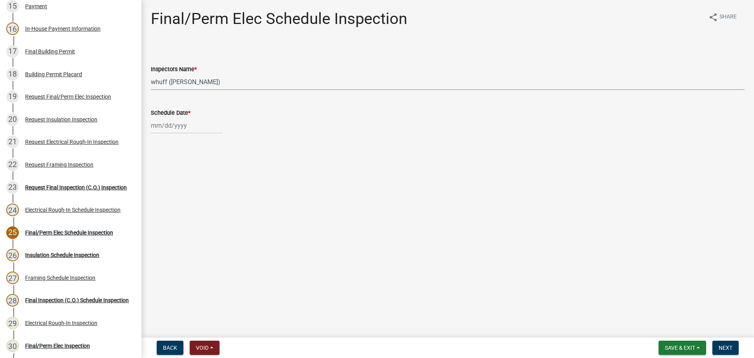
select select "2025"
click at [183, 204] on div "24" at bounding box center [184, 205] width 13 height 13
type input "[DATE]"
click at [725, 342] on button "Next" at bounding box center [726, 348] width 26 height 14
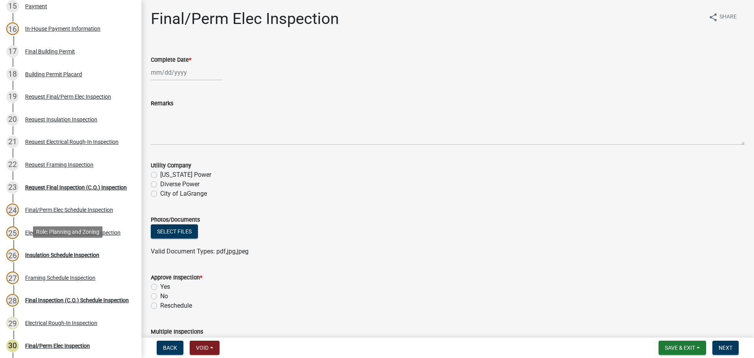
click at [60, 252] on div "Insulation Schedule Inspection" at bounding box center [62, 254] width 74 height 5
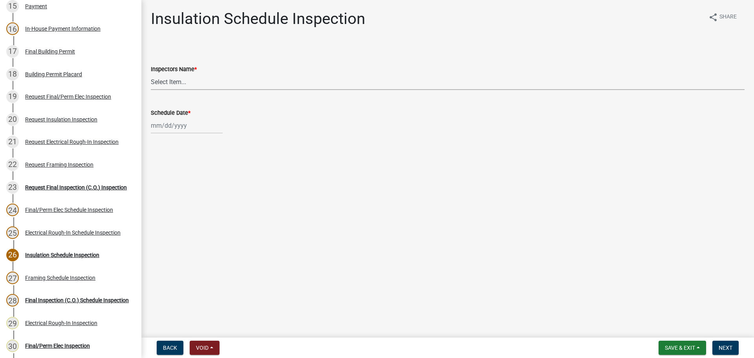
click at [192, 87] on select "Select Item... whuff (William Huff) drichardson (Douglas Richardson) knorred (K…" at bounding box center [448, 82] width 594 height 16
select select "a5a5a9dc-14a5-4192-801a-4b6ec73e6000"
click at [151, 74] on select "Select Item... whuff (William Huff) drichardson (Douglas Richardson) knorred (K…" at bounding box center [448, 82] width 594 height 16
click at [175, 126] on div at bounding box center [187, 125] width 72 height 16
select select "9"
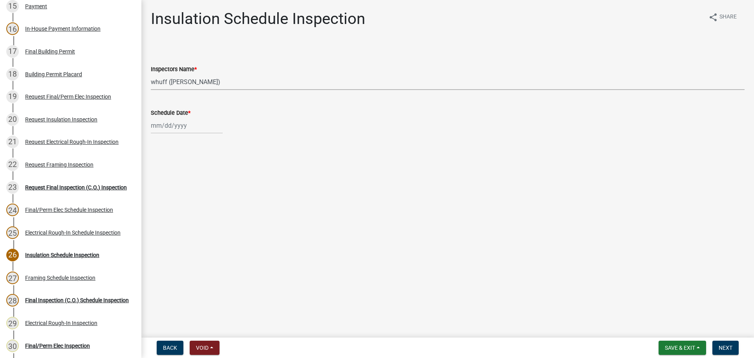
select select "2025"
click at [185, 207] on div "24" at bounding box center [184, 205] width 13 height 13
type input "[DATE]"
click at [726, 346] on span "Next" at bounding box center [726, 347] width 14 height 6
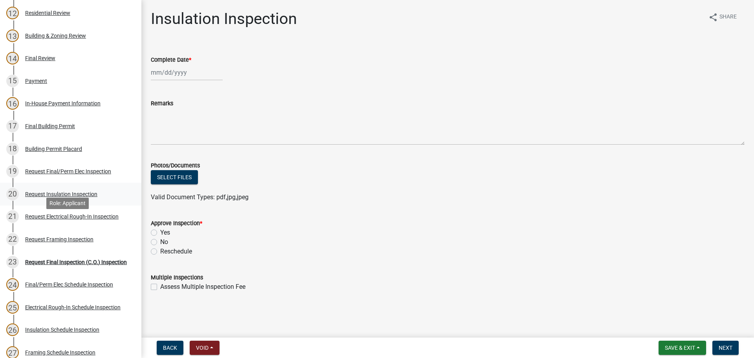
scroll to position [82, 0]
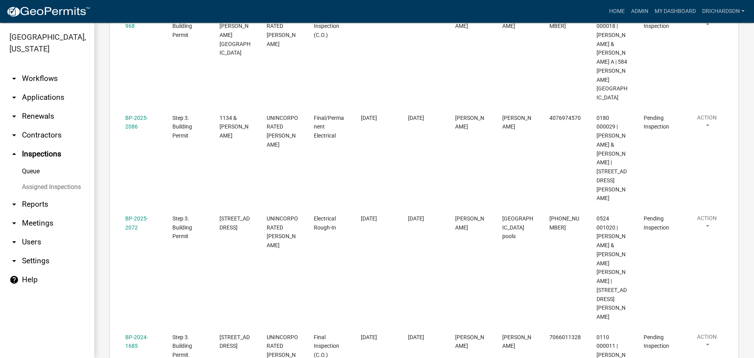
scroll to position [39, 0]
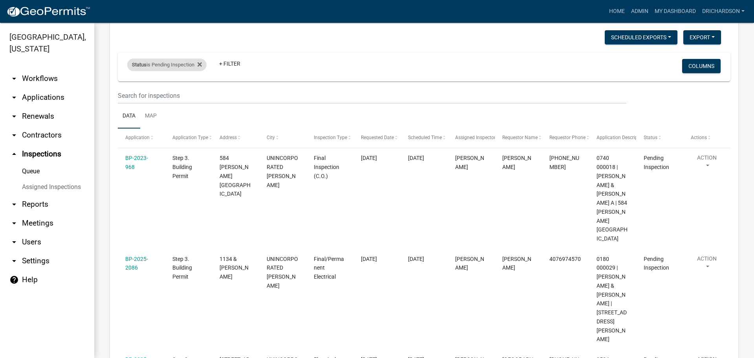
click at [170, 68] on div "Status is Pending Inspection" at bounding box center [166, 65] width 79 height 13
click at [167, 96] on select "Select an option Pending Schedule Pending Inspection Approved Denied Deleted Vo…" at bounding box center [168, 94] width 79 height 16
select select "0"
click at [129, 86] on select "Select an option Pending Schedule Pending Inspection Approved Denied Deleted Vo…" at bounding box center [168, 94] width 79 height 16
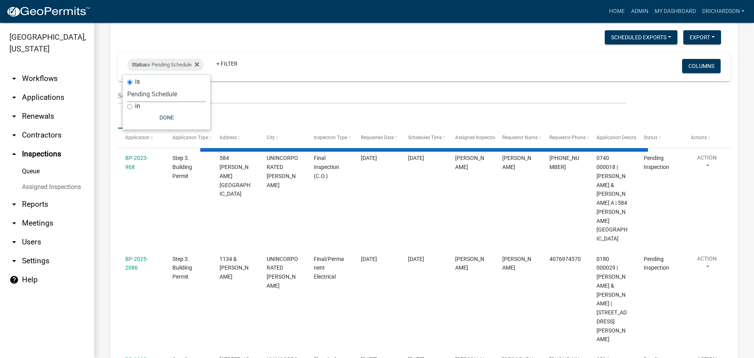
scroll to position [0, 0]
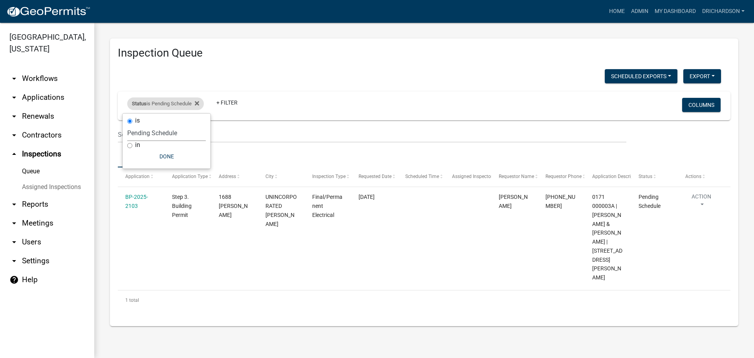
click at [167, 101] on div "Status is Pending Schedule" at bounding box center [165, 103] width 77 height 13
click at [165, 103] on div "Status is Pending Schedule" at bounding box center [165, 103] width 77 height 13
click at [167, 133] on select "Select an option Pending Schedule Pending Inspection Approved Denied Deleted Vo…" at bounding box center [166, 133] width 79 height 16
select select "1"
click at [129, 125] on select "Select an option Pending Schedule Pending Inspection Approved Denied Deleted Vo…" at bounding box center [166, 133] width 79 height 16
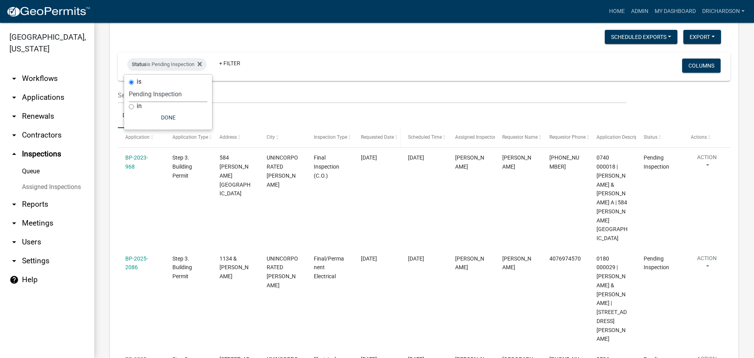
scroll to position [39, 0]
click at [464, 139] on span "Assigned Inspector" at bounding box center [475, 137] width 40 height 5
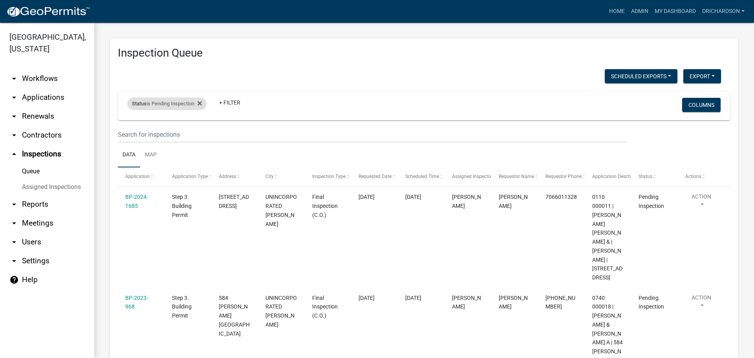
click at [171, 107] on div "Status is Pending Inspection" at bounding box center [166, 103] width 79 height 13
click at [168, 134] on select "Select an option Pending Schedule Pending Inspection Approved Denied Deleted Vo…" at bounding box center [168, 133] width 79 height 16
select select "0"
click at [129, 125] on select "Select an option Pending Schedule Pending Inspection Approved Denied Deleted Vo…" at bounding box center [168, 133] width 79 height 16
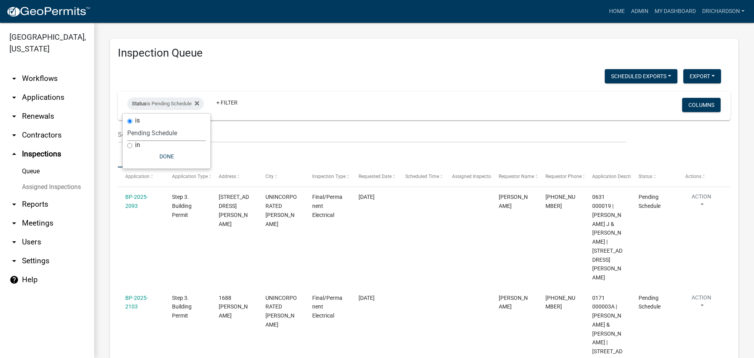
click at [346, 68] on div "Inspection Queue Scheduled Exports + Create New Daily Inspection List Export Ex…" at bounding box center [424, 232] width 628 height 388
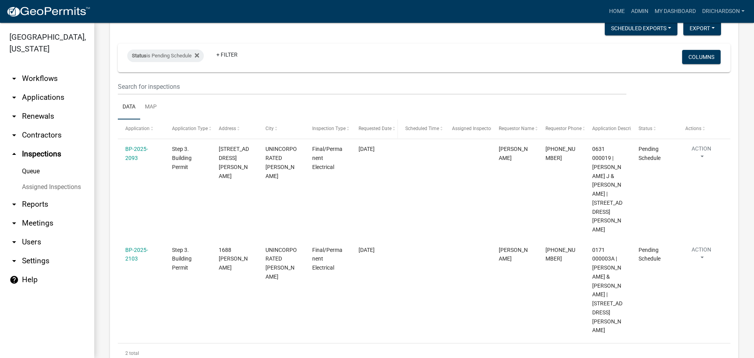
scroll to position [49, 0]
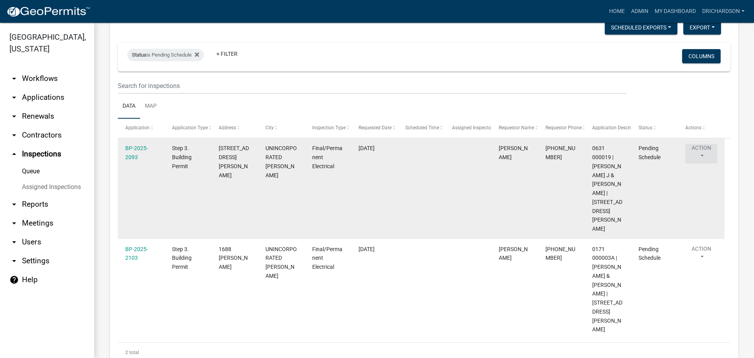
click at [692, 149] on button "Action" at bounding box center [701, 154] width 32 height 20
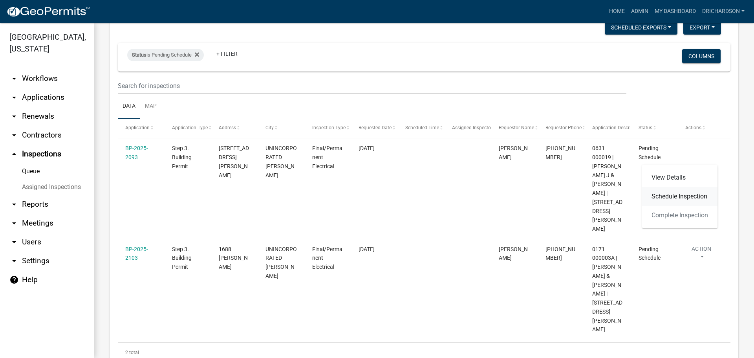
click at [690, 199] on link "Schedule Inspection" at bounding box center [679, 196] width 75 height 19
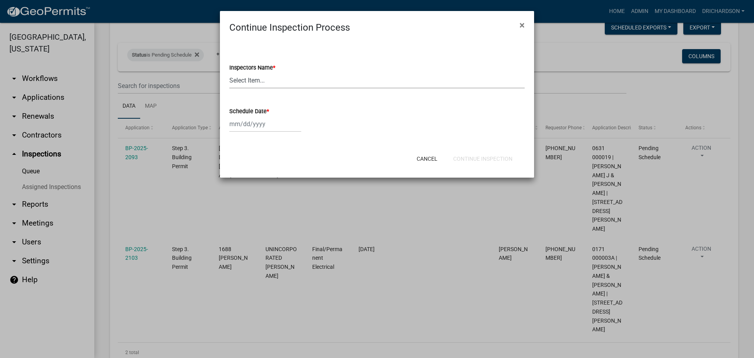
click at [238, 81] on select "Select Item... whuff (William Huff) drichardson (Douglas Richardson) knorred (K…" at bounding box center [376, 80] width 295 height 16
select select "e20251c8-f858-4aed-a4a0-52e27fd5066e"
click at [229, 72] on select "Select Item... whuff (William Huff) drichardson (Douglas Richardson) knorred (K…" at bounding box center [376, 80] width 295 height 16
click at [249, 122] on div at bounding box center [265, 124] width 72 height 16
select select "9"
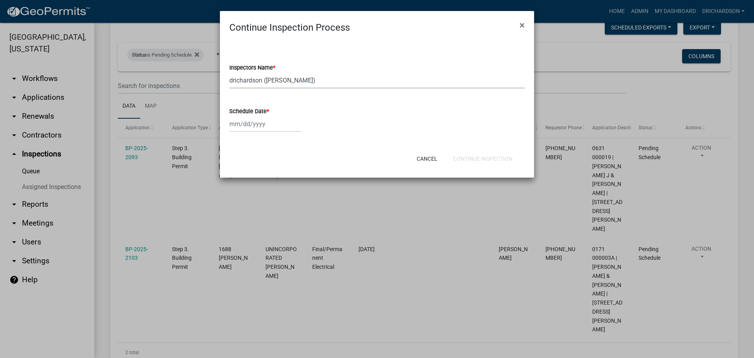
select select "2025"
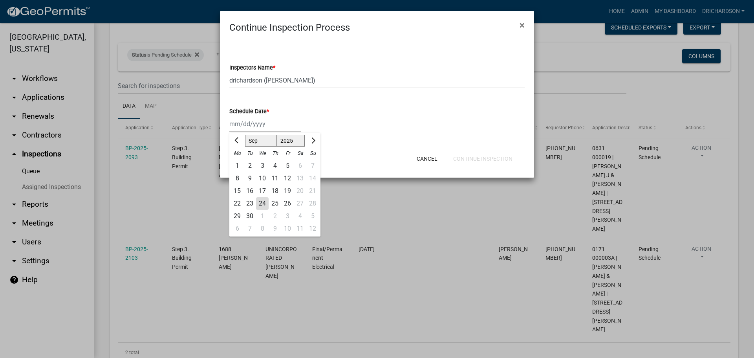
click at [262, 202] on div "24" at bounding box center [262, 203] width 13 height 13
type input "[DATE]"
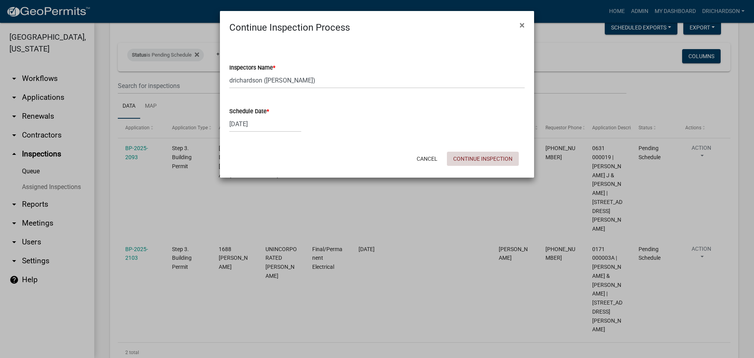
click at [497, 161] on button "Continue Inspection" at bounding box center [483, 159] width 72 height 14
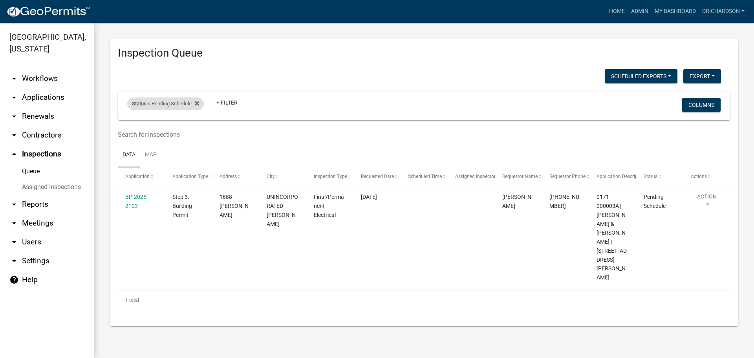
click at [174, 101] on div "Status is Pending Schedule" at bounding box center [165, 103] width 77 height 13
click at [175, 130] on select "Select an option Pending Schedule Pending Inspection Approved Denied Deleted Vo…" at bounding box center [166, 133] width 79 height 16
select select "1"
click at [129, 125] on select "Select an option Pending Schedule Pending Inspection Approved Denied Deleted Vo…" at bounding box center [166, 133] width 79 height 16
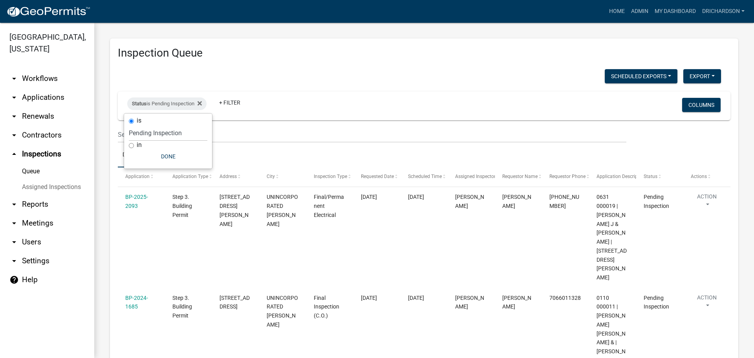
click at [414, 105] on div "Status is Pending Inspection + Filter" at bounding box center [323, 105] width 404 height 20
click at [424, 177] on span "Scheduled Time" at bounding box center [425, 176] width 34 height 5
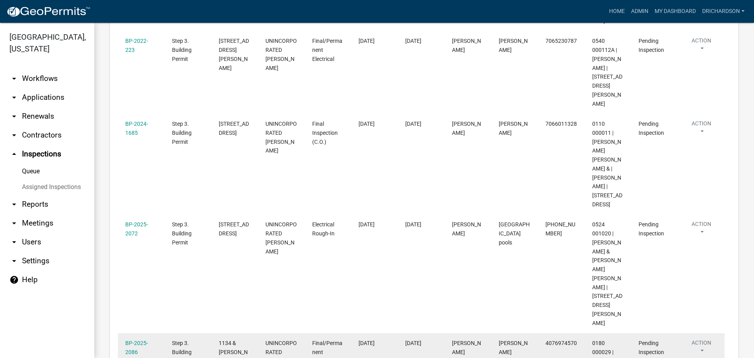
scroll to position [445, 0]
